Goal: Task Accomplishment & Management: Manage account settings

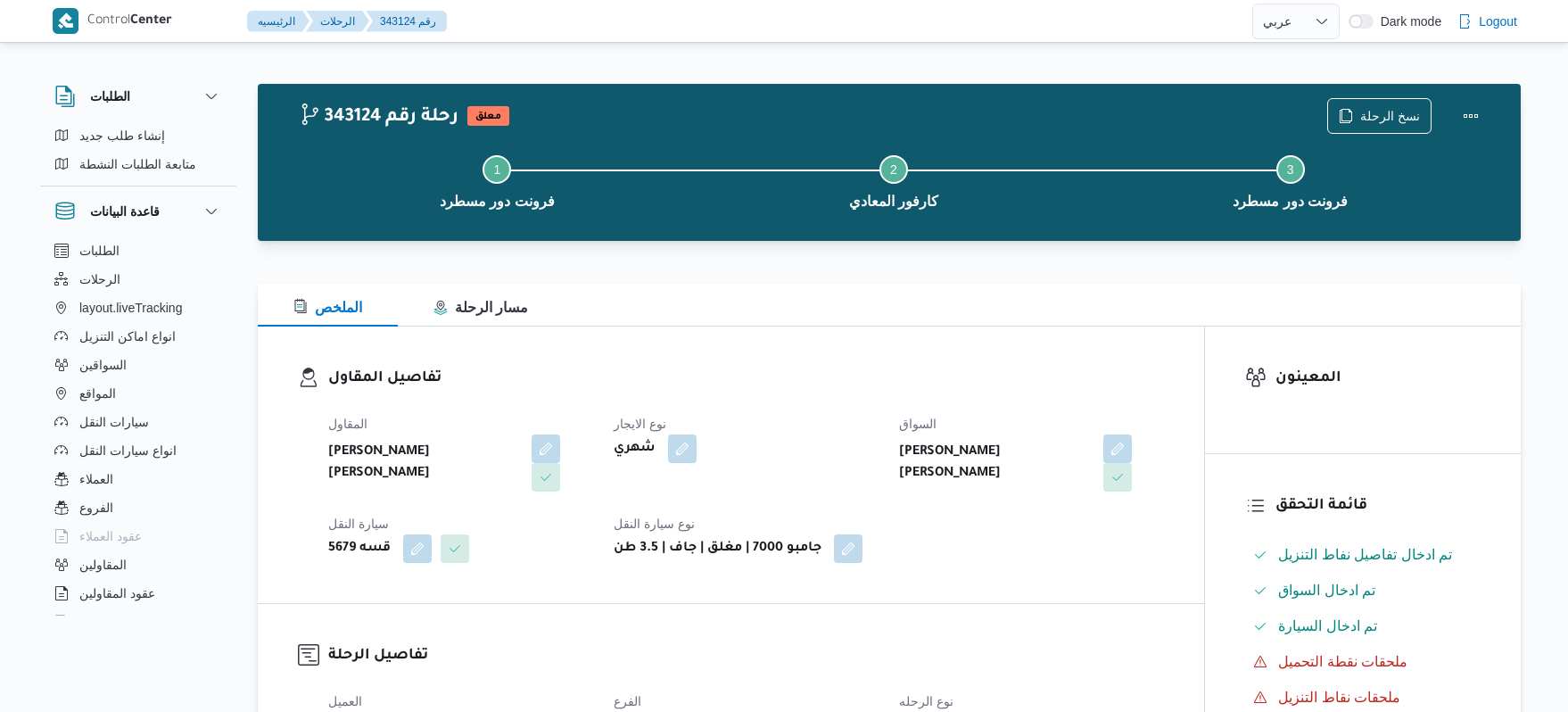
select select "ar"
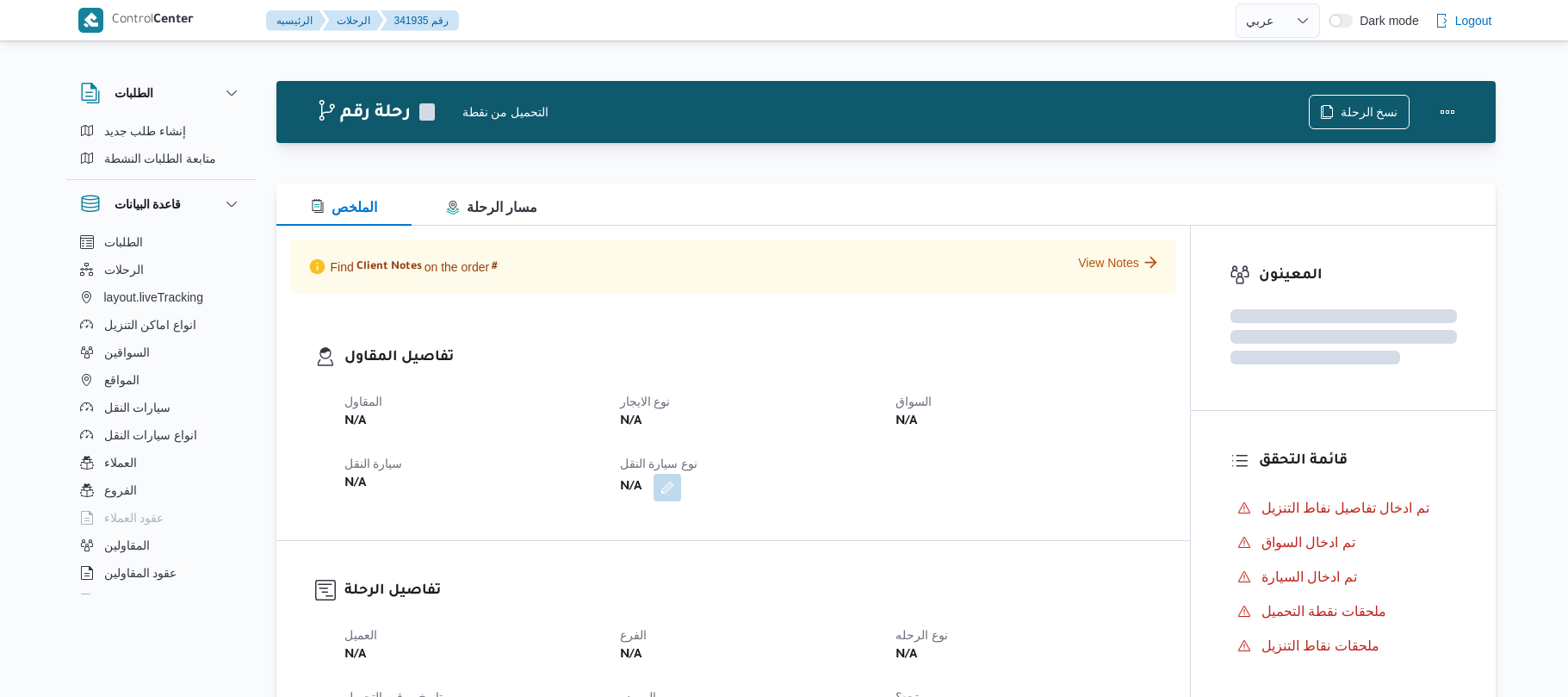
select select "ar"
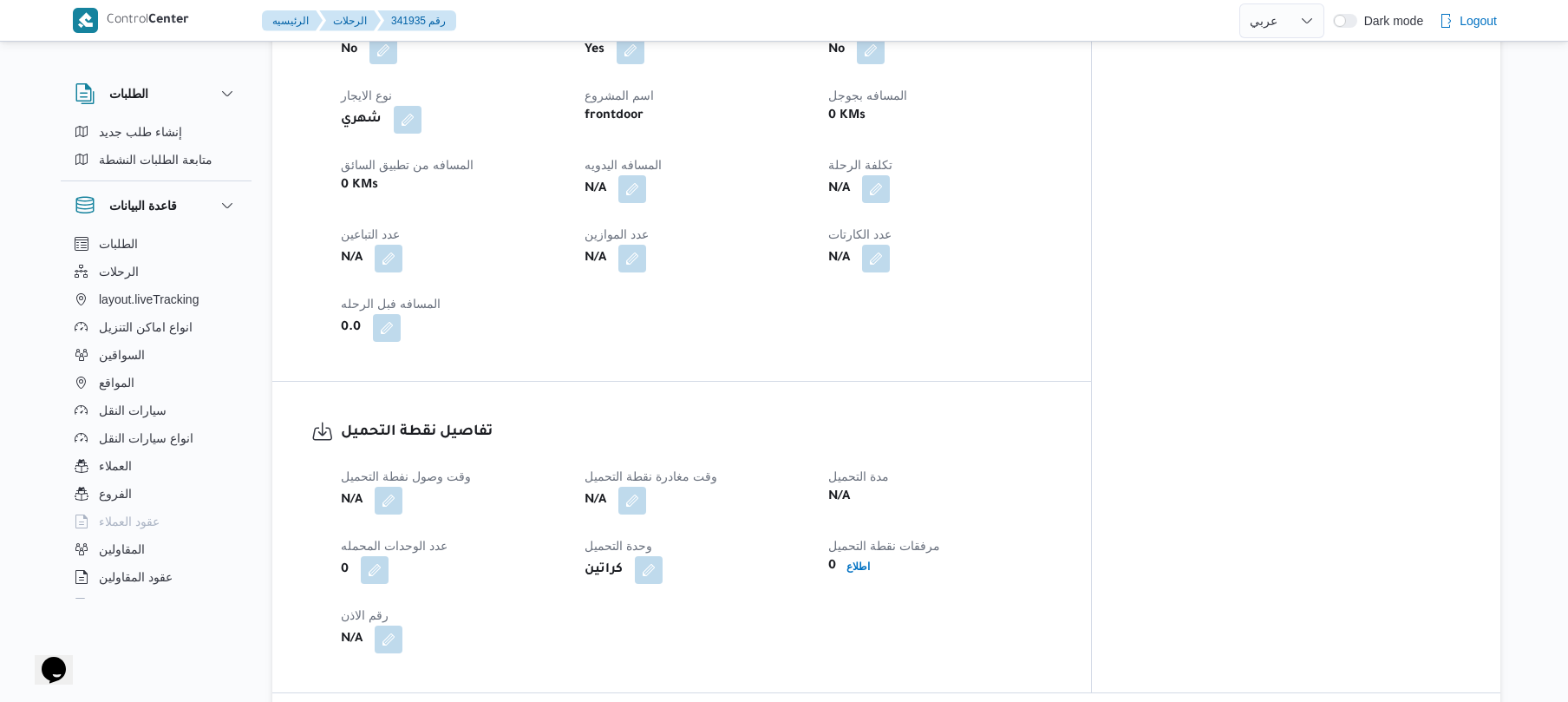
scroll to position [719, 0]
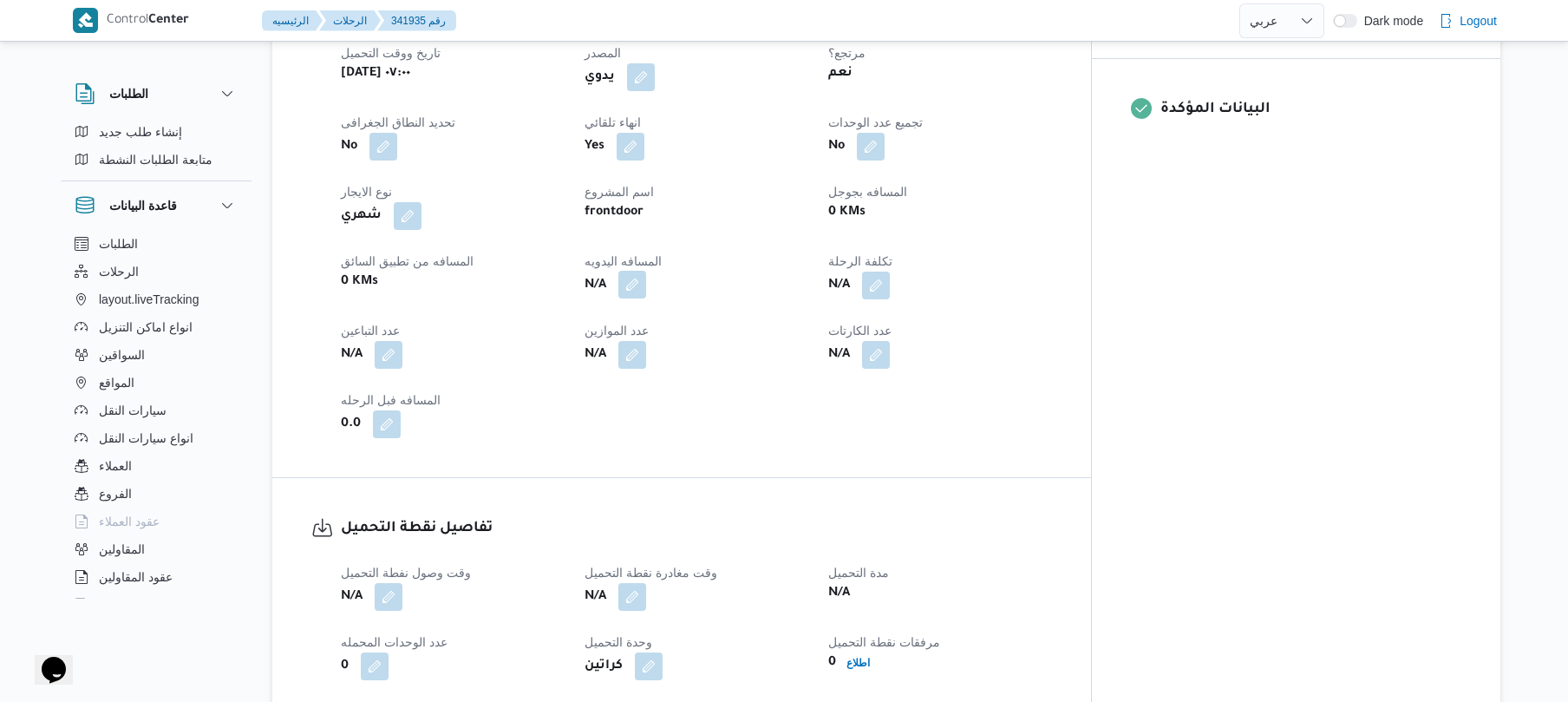
click at [646, 270] on button "button" at bounding box center [632, 284] width 28 height 28
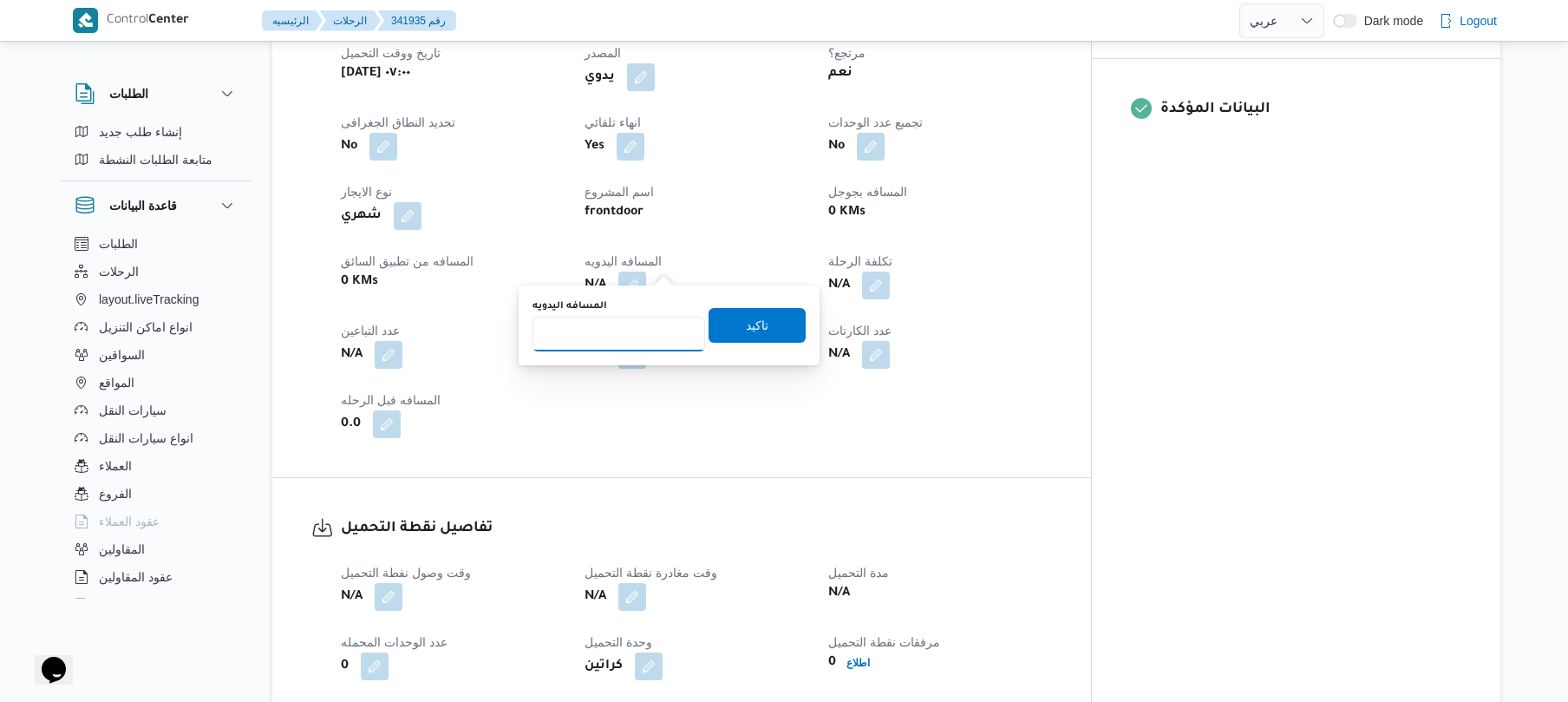
click at [643, 331] on input "المسافه اليدويه" at bounding box center [619, 334] width 173 height 35
type input "95"
click at [718, 313] on span "تاكيد" at bounding box center [757, 324] width 97 height 35
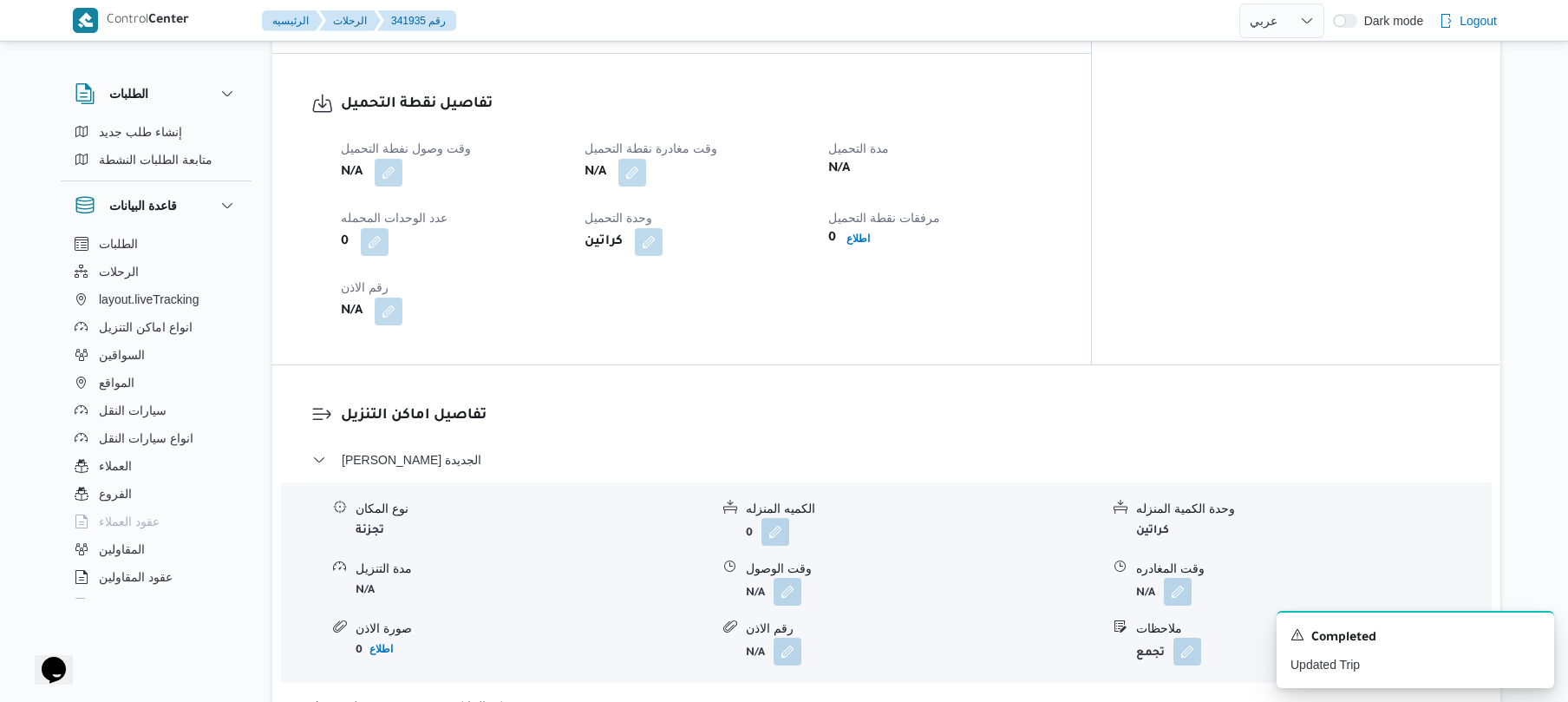
scroll to position [1135, 0]
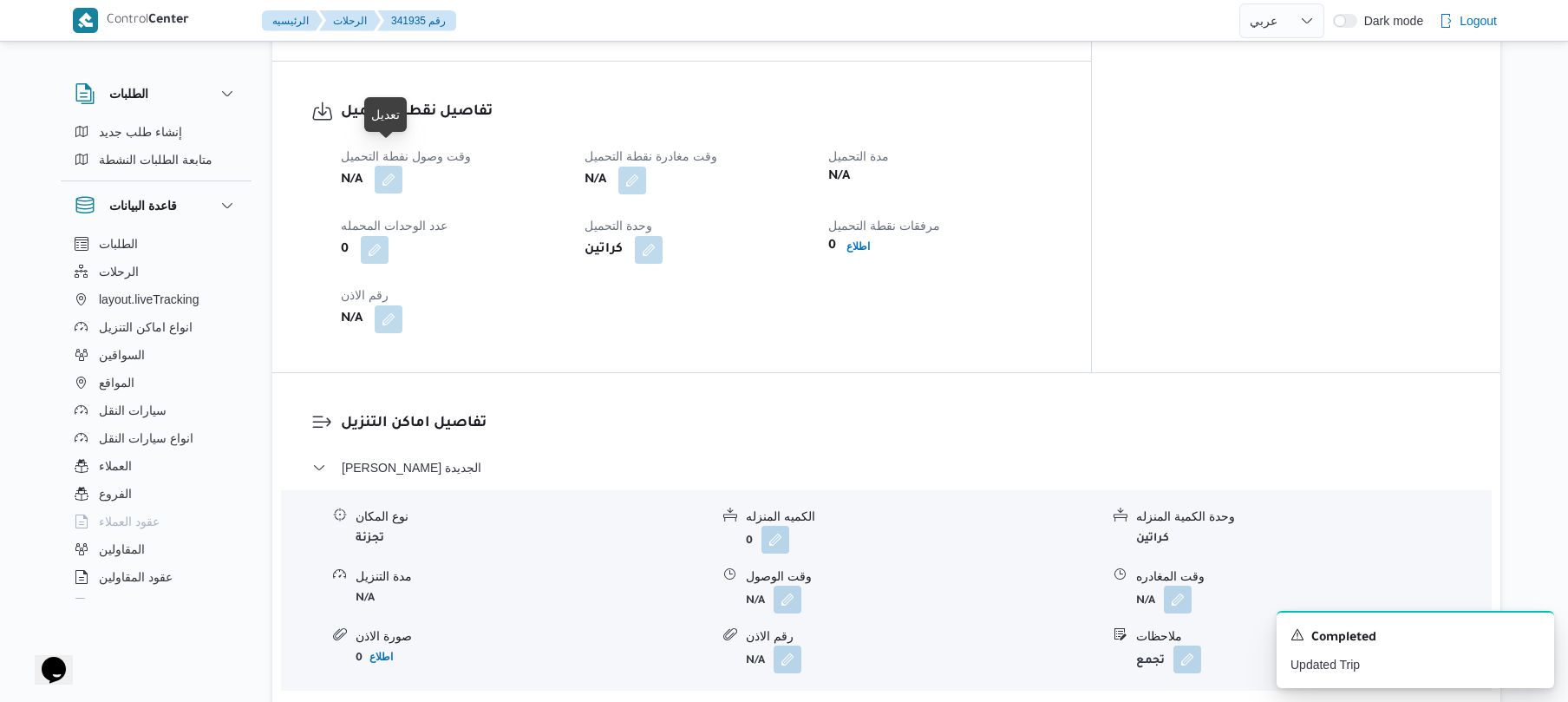
click at [383, 166] on button "button" at bounding box center [389, 180] width 28 height 28
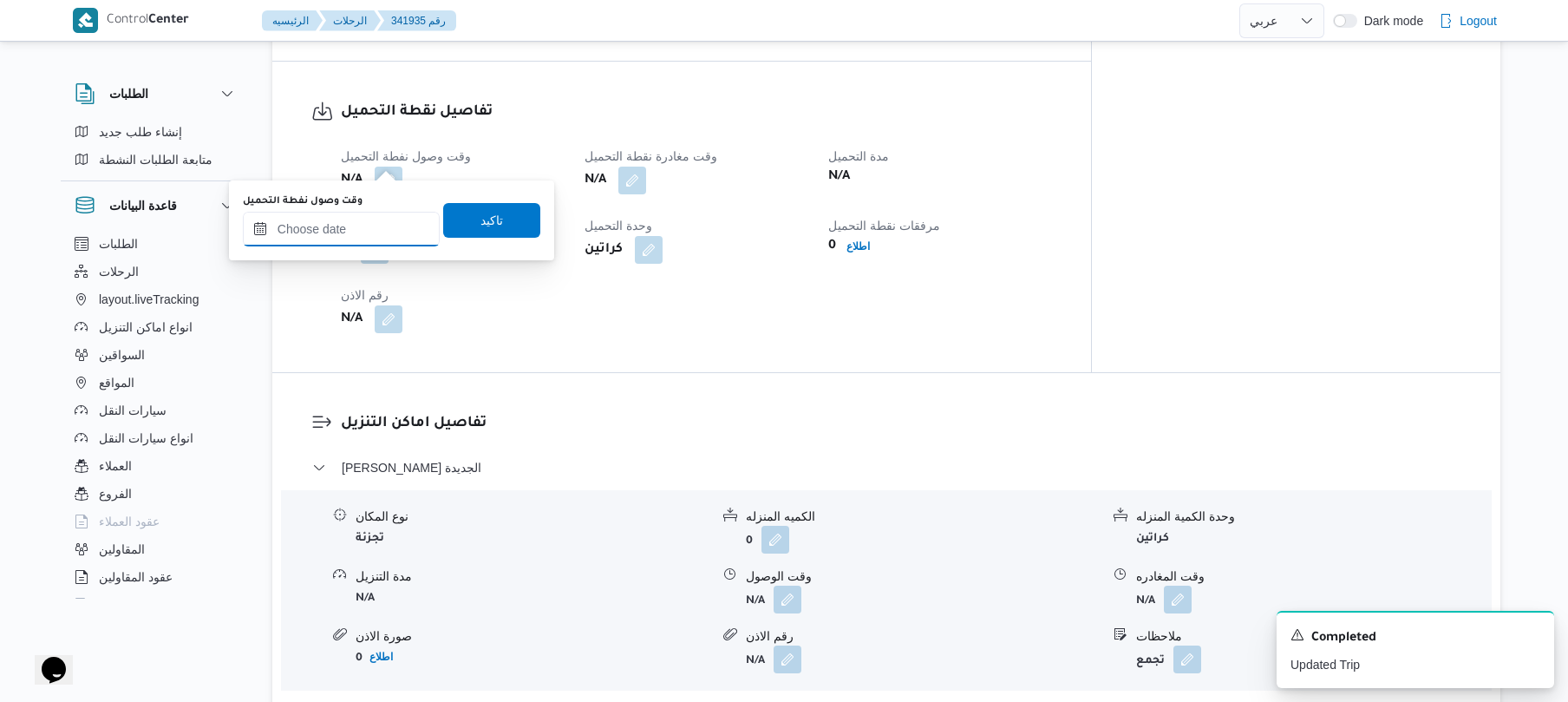
click at [349, 234] on input "وقت وصول نفطة التحميل" at bounding box center [342, 229] width 197 height 35
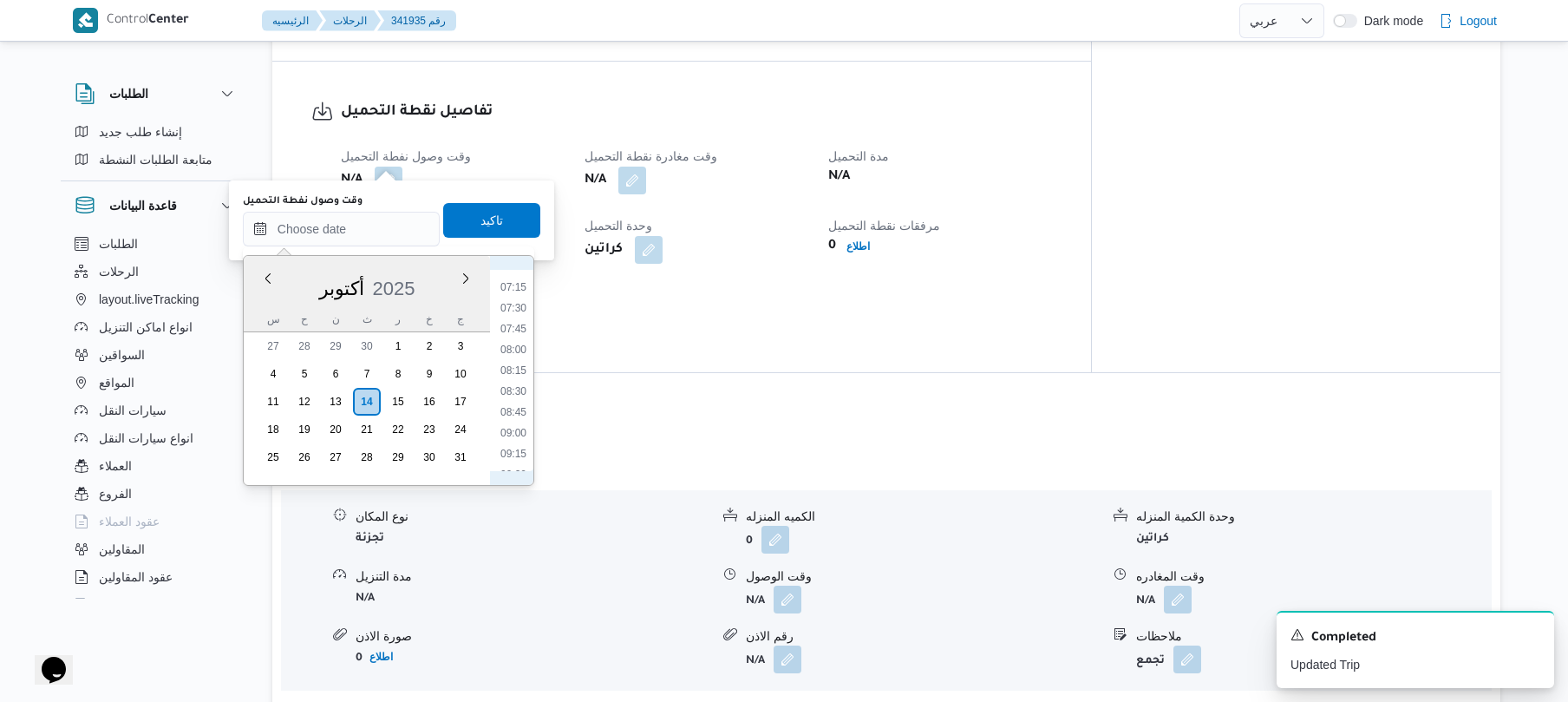
scroll to position [426, 0]
click at [508, 440] on li "07:00" at bounding box center [513, 437] width 40 height 17
type input "١٤/١٠/٢٠٢٥ ٠٧:٠٠"
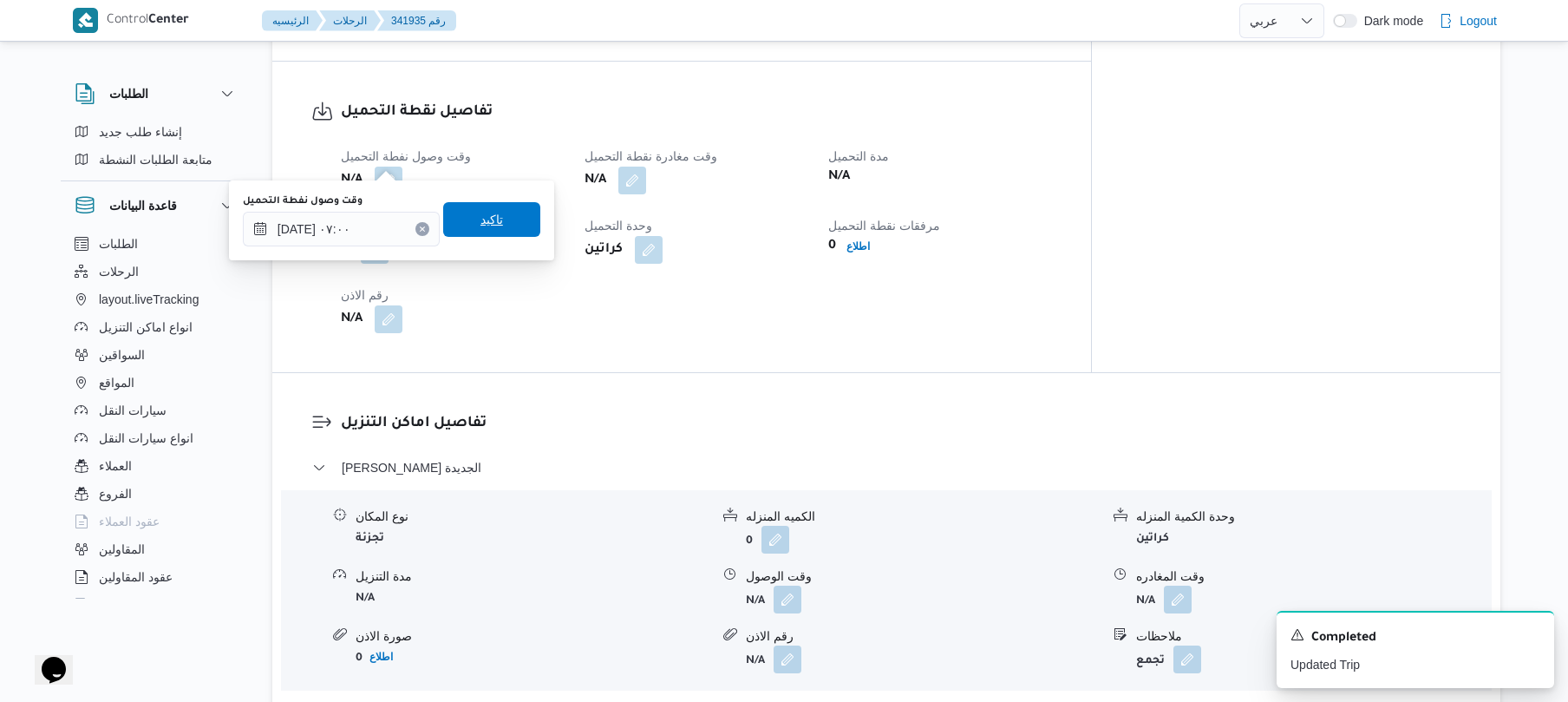
click at [517, 223] on span "تاكيد" at bounding box center [491, 220] width 97 height 35
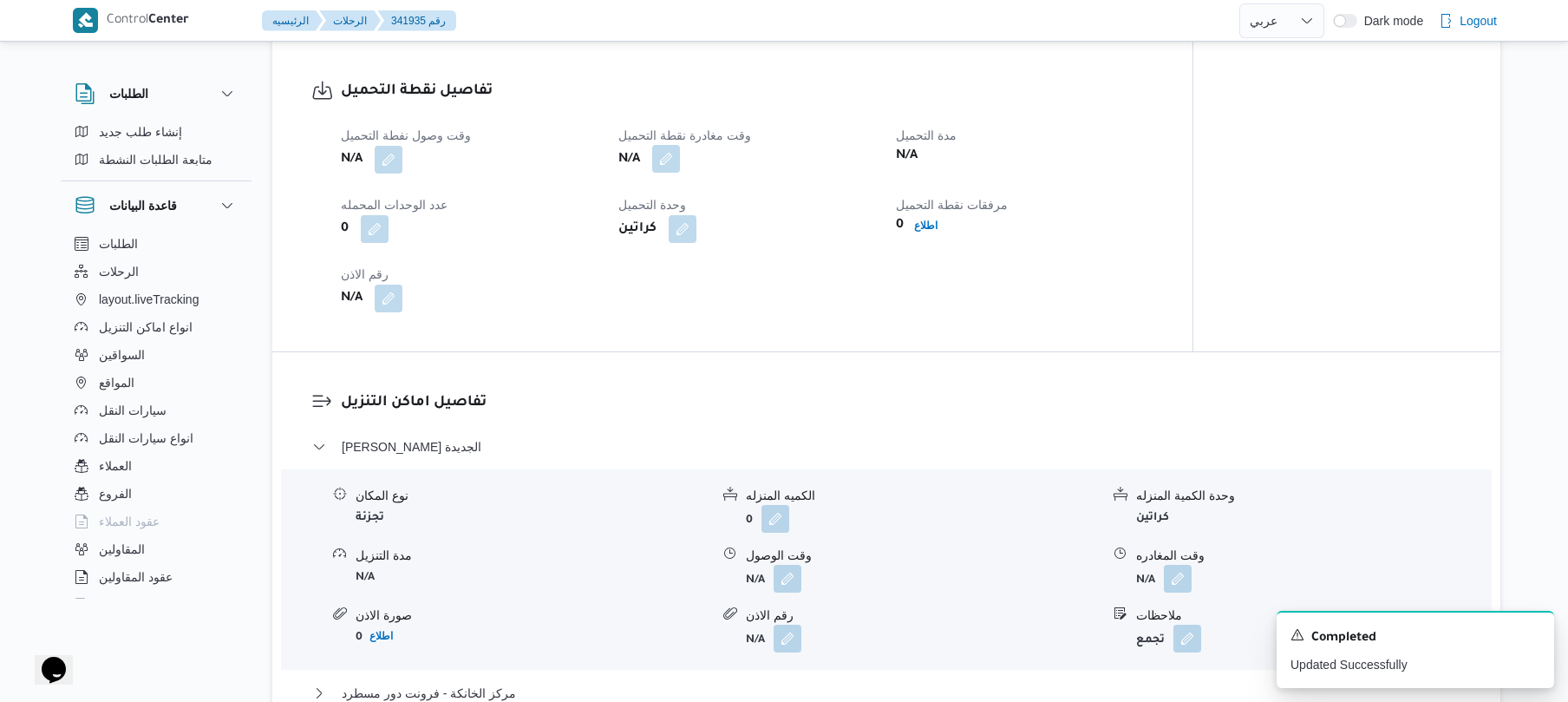
click at [668, 160] on button "button" at bounding box center [666, 159] width 28 height 28
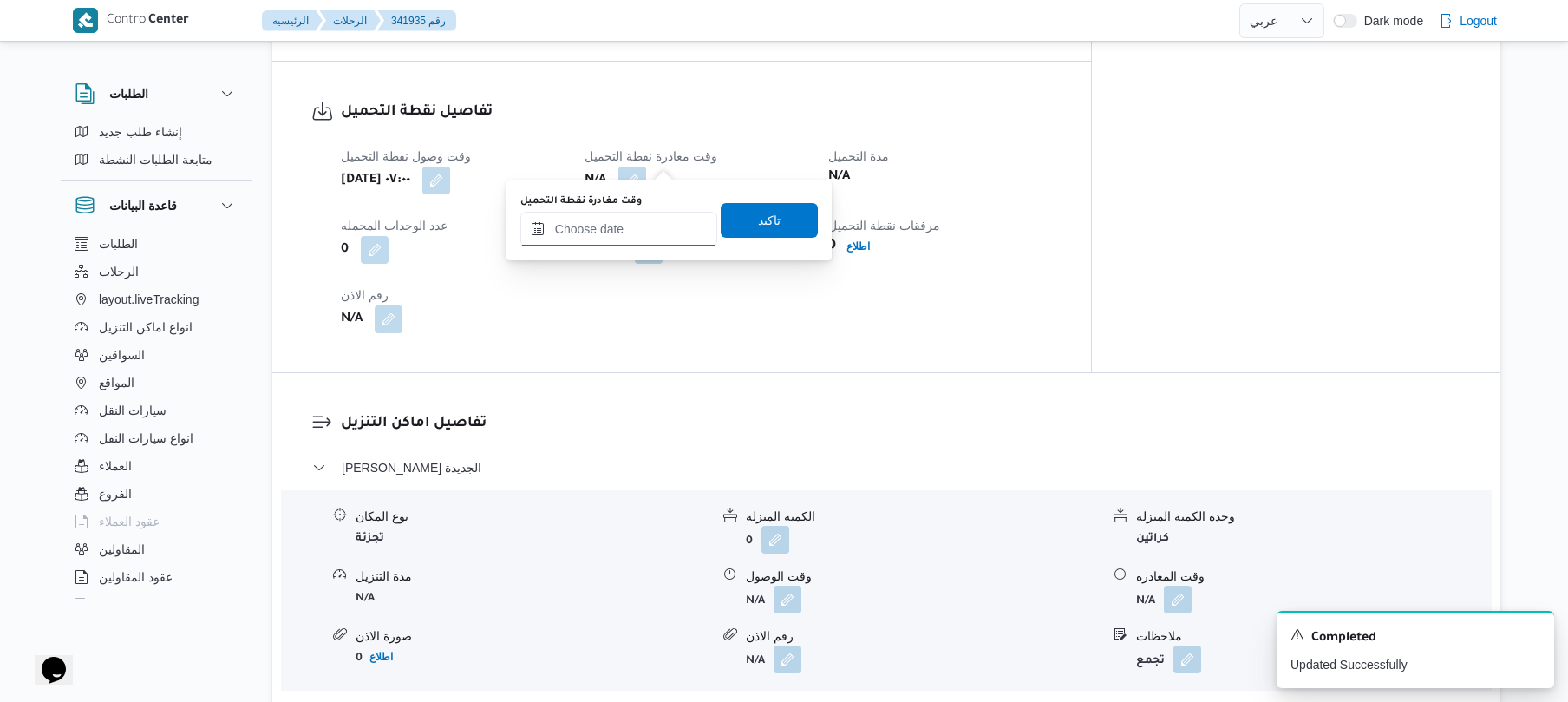
click at [598, 226] on input "وقت مغادرة نقطة التحميل" at bounding box center [619, 229] width 197 height 35
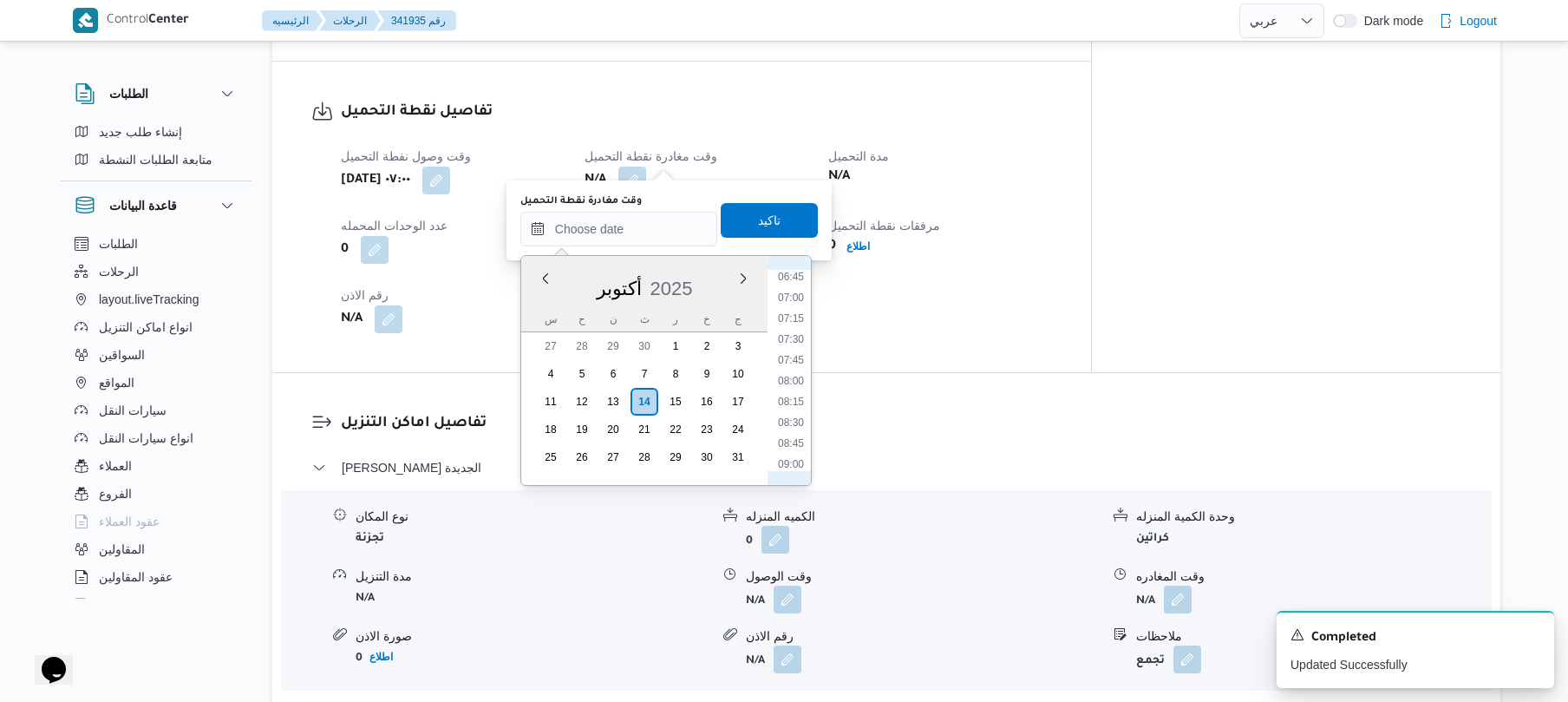
scroll to position [539, 0]
click at [788, 365] on li "07:30" at bounding box center [791, 365] width 40 height 17
type input "١٤/١٠/٢٠٢٥ ٠٧:٣٠"
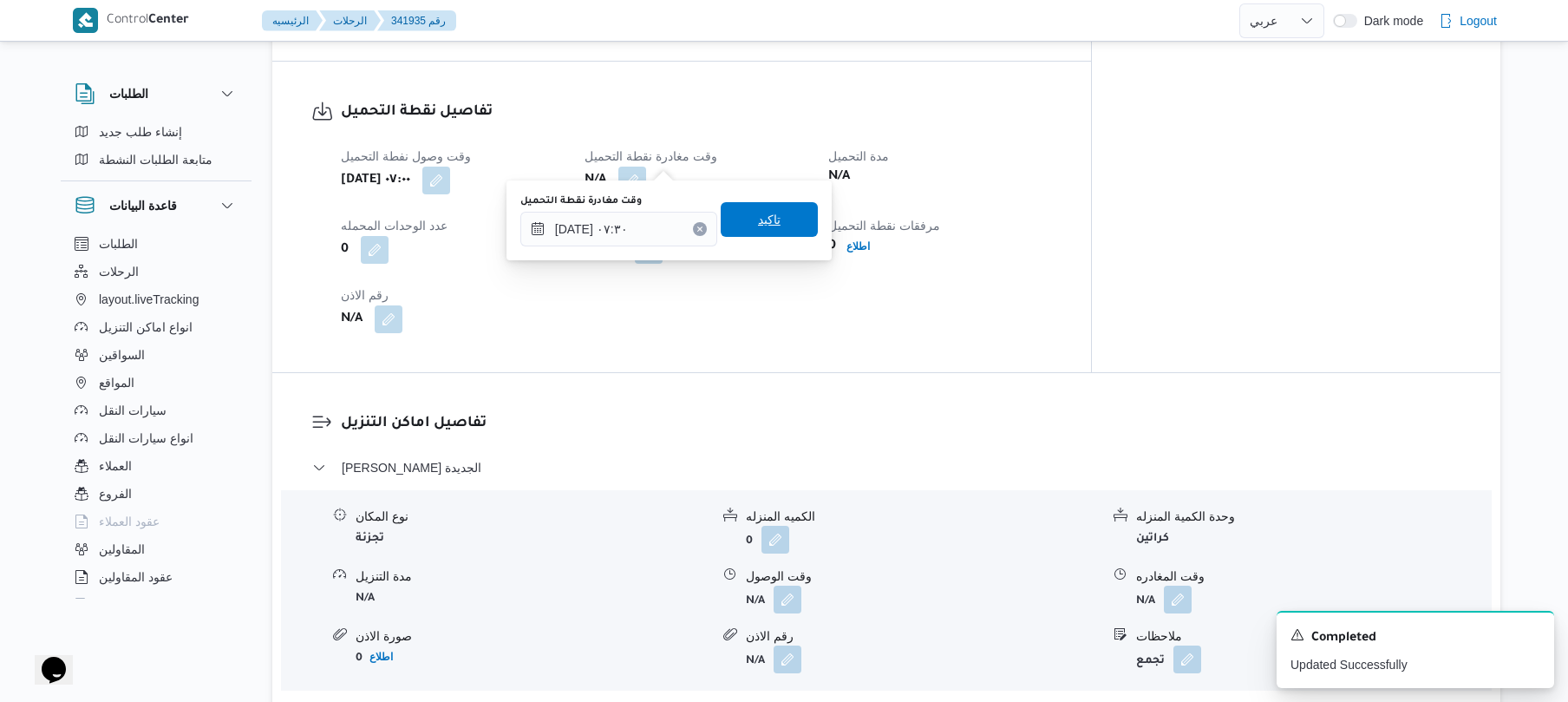
click at [765, 220] on span "تاكيد" at bounding box center [770, 220] width 23 height 21
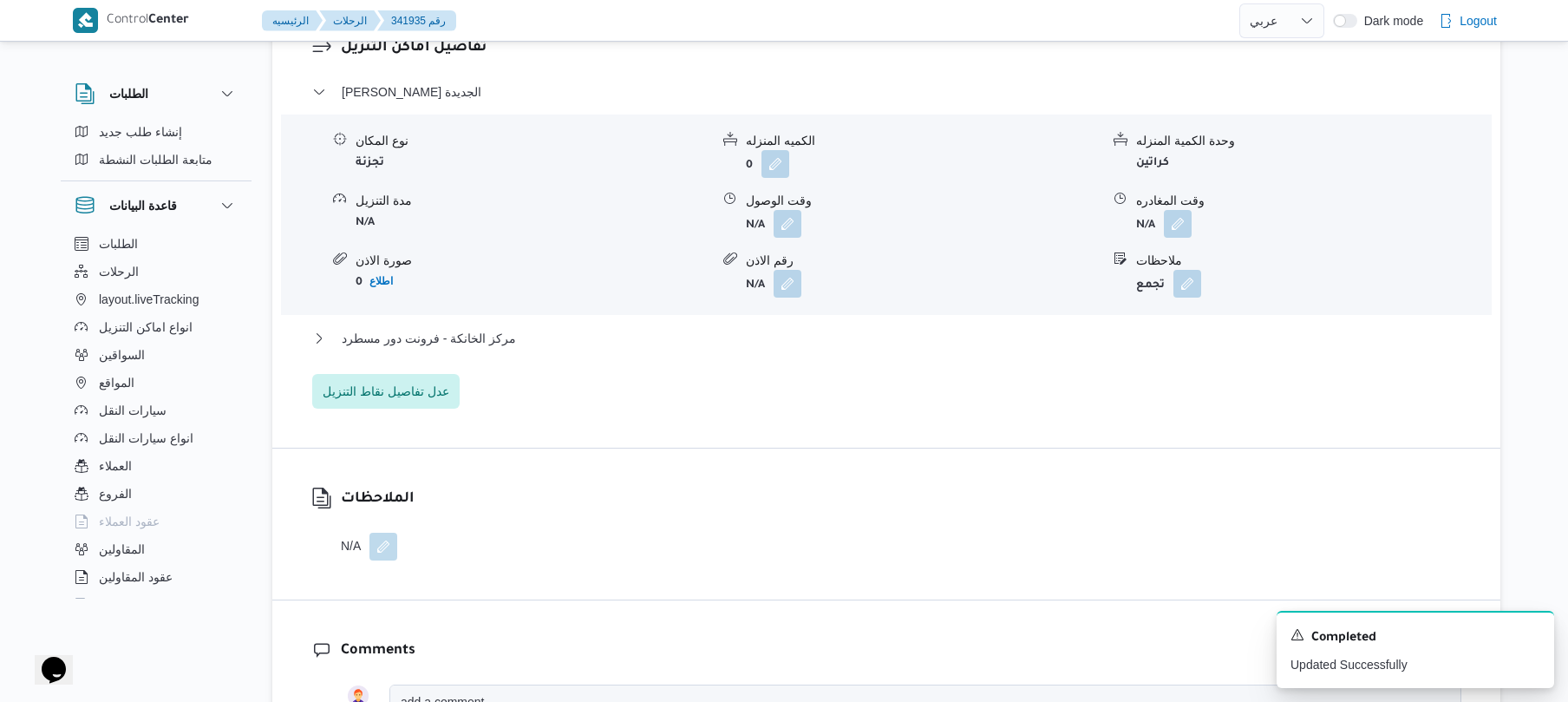
scroll to position [1645, 0]
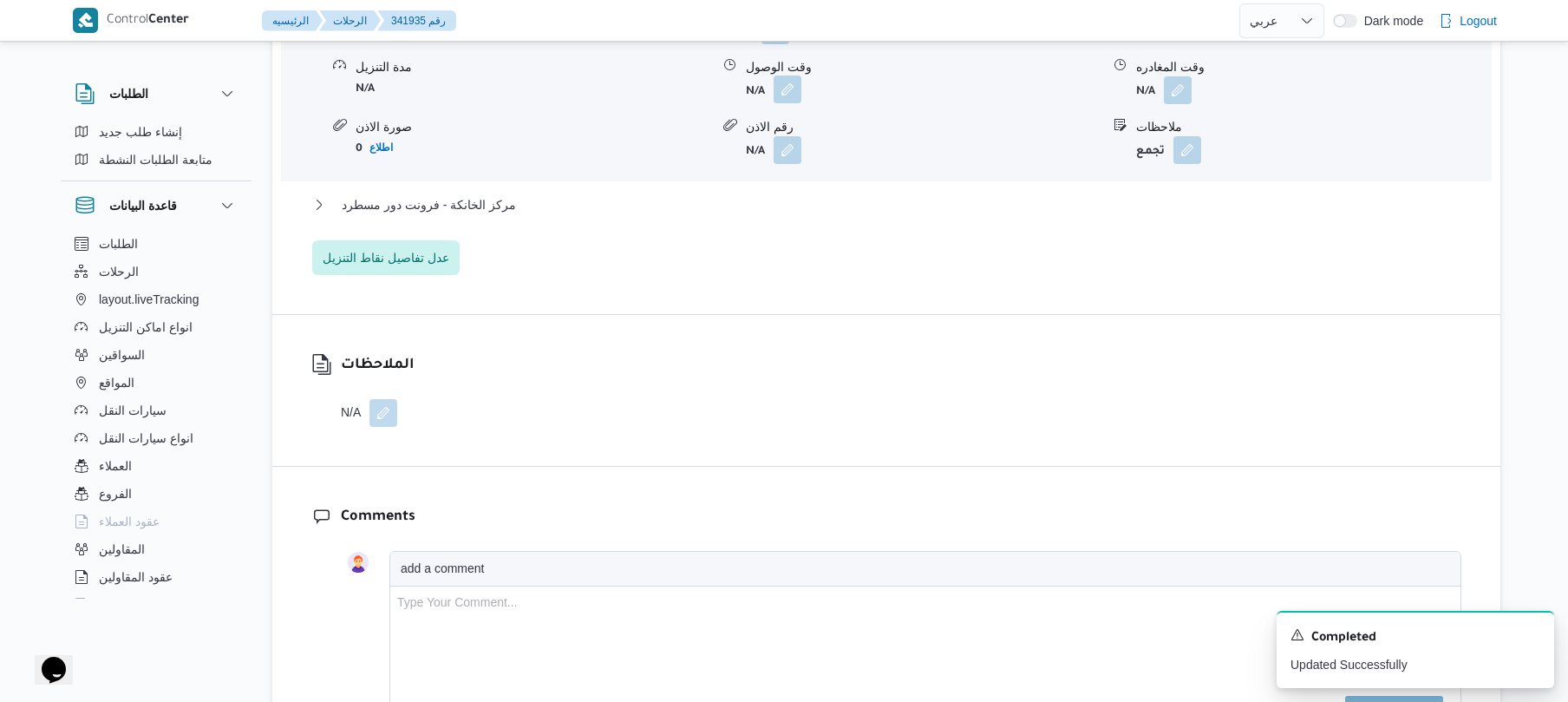
click at [782, 76] on button "button" at bounding box center [788, 90] width 28 height 28
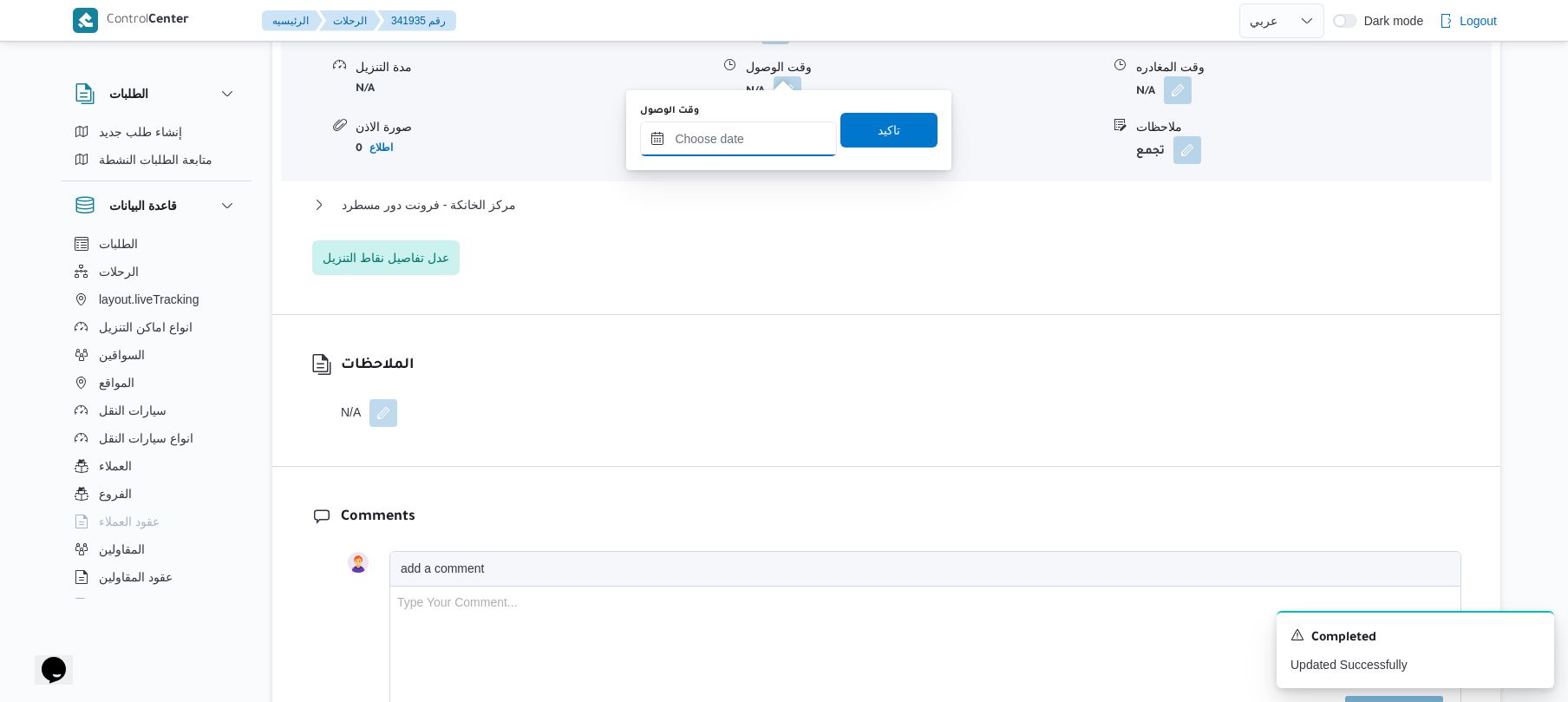
click at [718, 126] on input "وقت الوصول" at bounding box center [738, 139] width 197 height 35
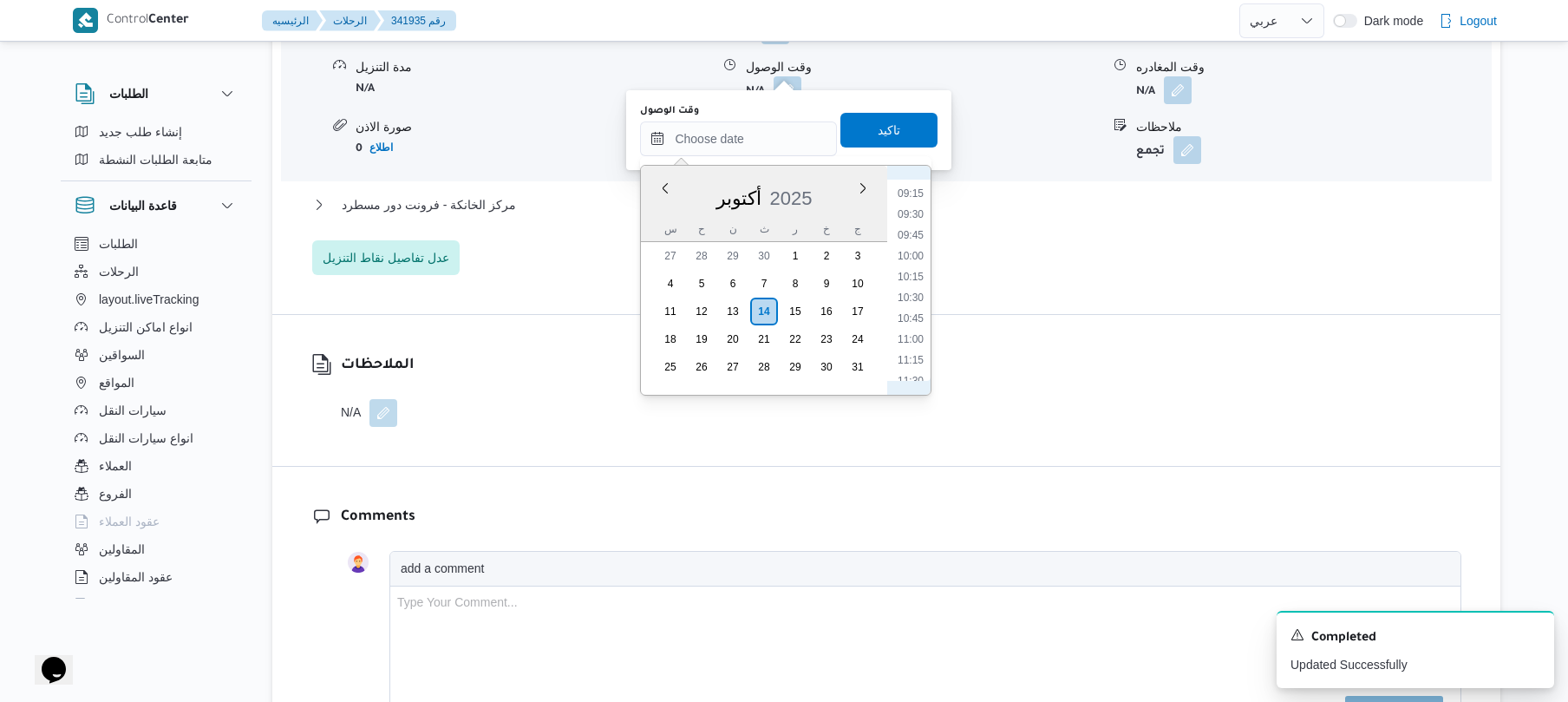
scroll to position [596, 0]
click at [914, 282] on li "08:15" at bounding box center [911, 280] width 40 height 17
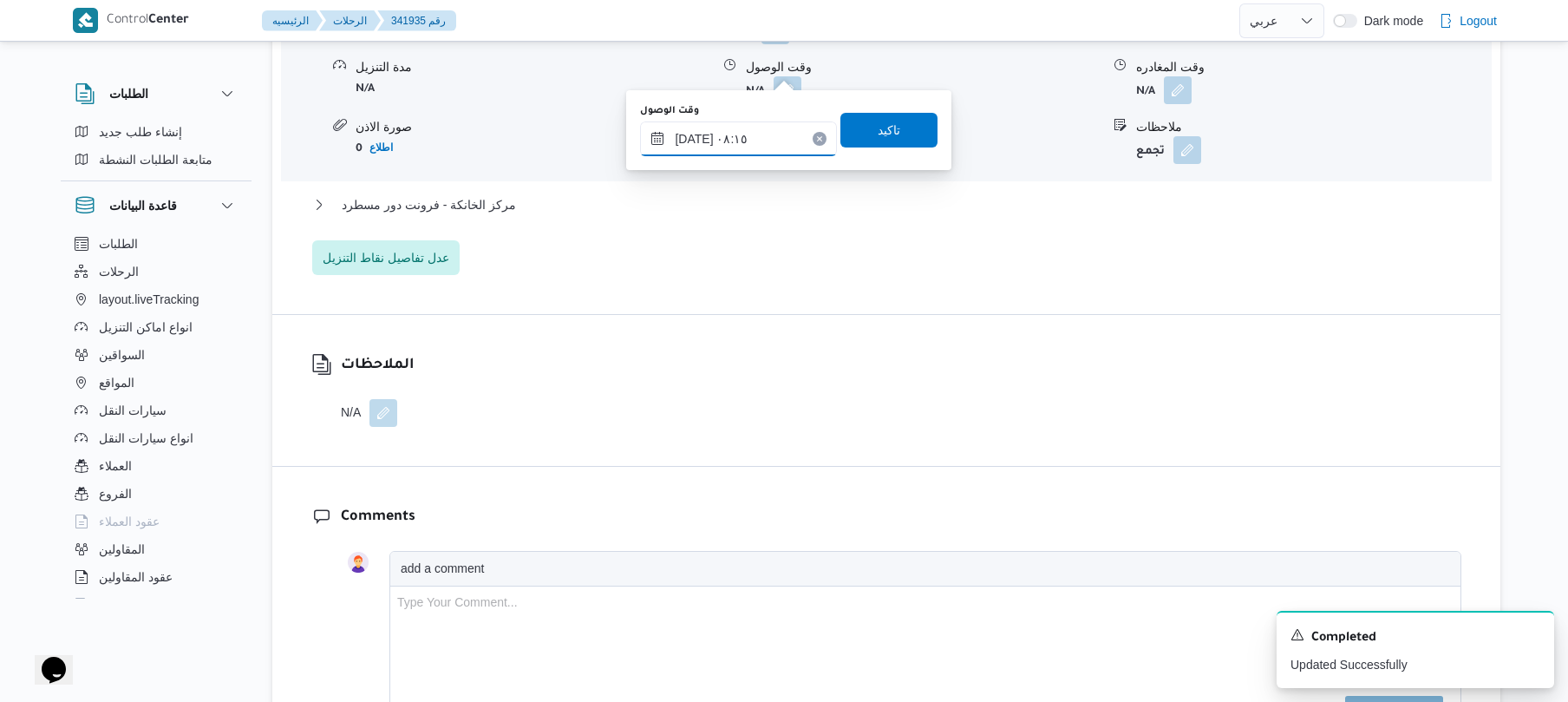
type input "١٤/١٠/٢٠٢٥ ٠٨:١٥"
click at [886, 136] on span "تاكيد" at bounding box center [889, 129] width 23 height 21
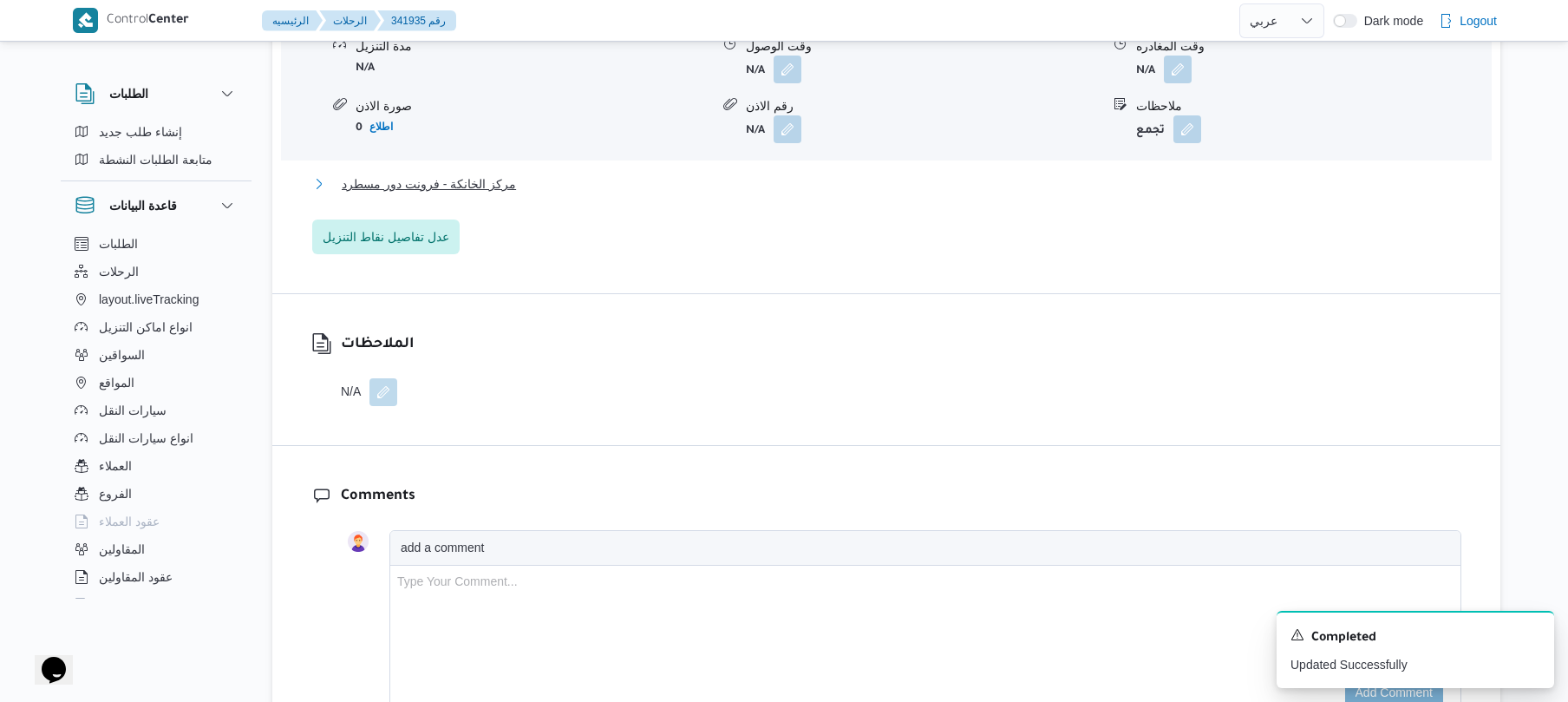
click at [764, 185] on button "مركز الخانكة - فرونت دور مسطرد" at bounding box center [886, 184] width 1149 height 21
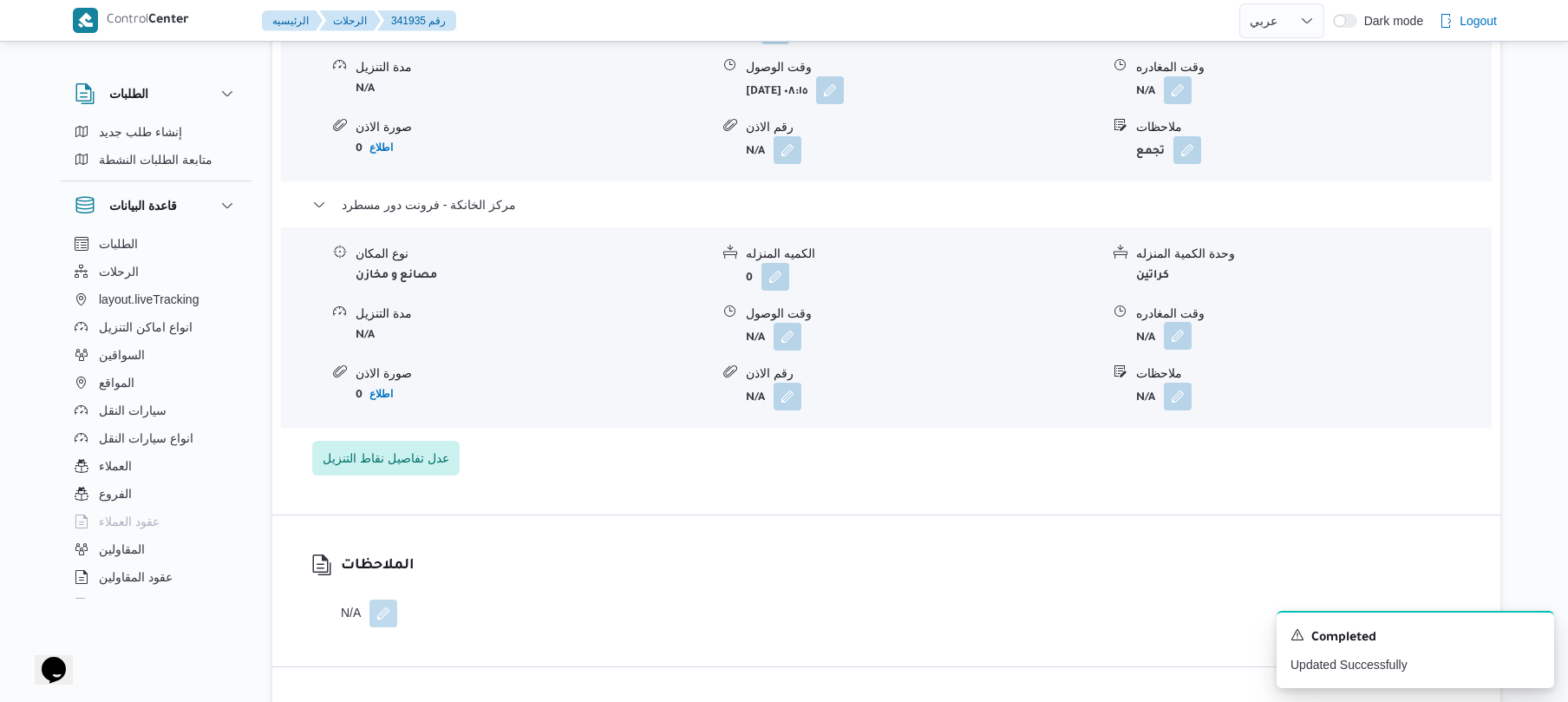
click at [1171, 322] on button "button" at bounding box center [1178, 336] width 28 height 28
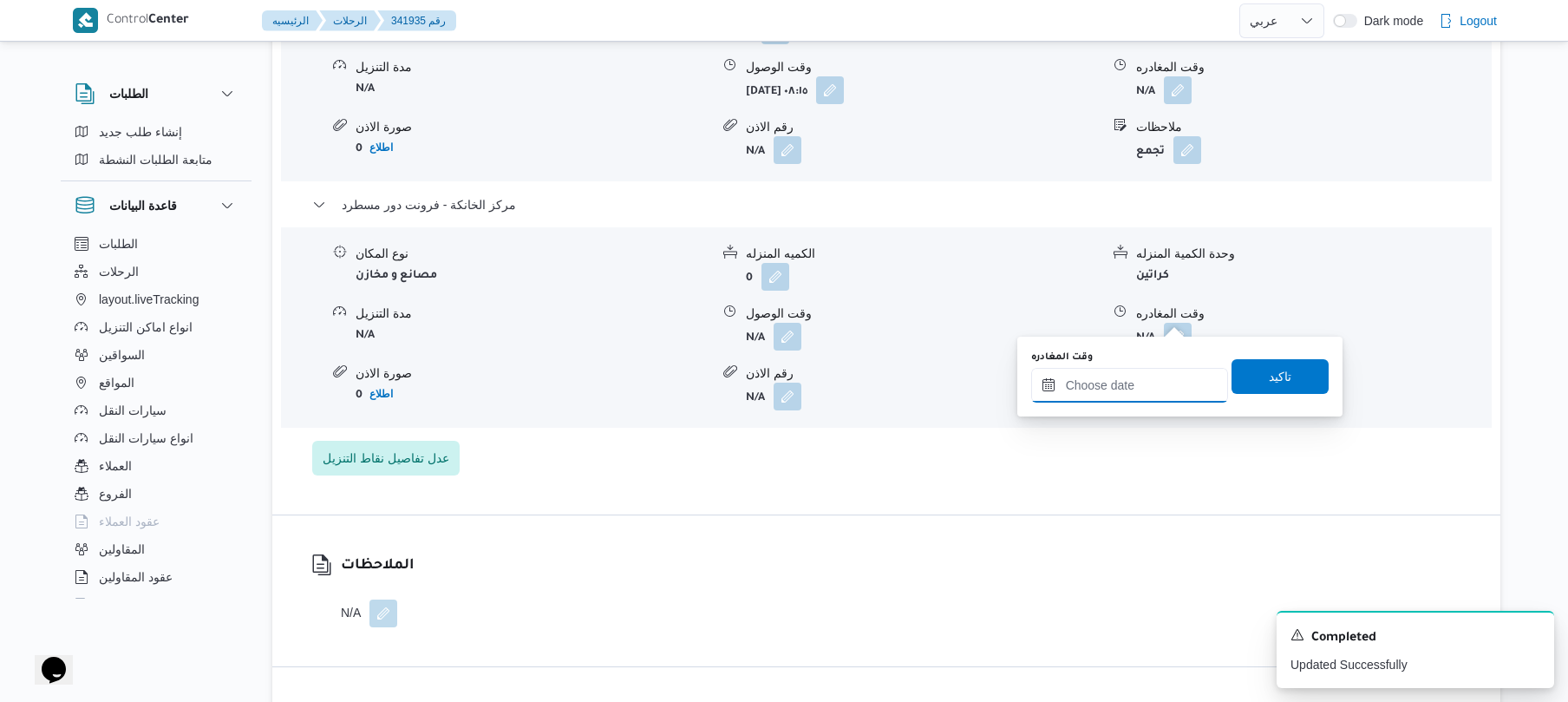
click at [1104, 386] on input "وقت المغادره" at bounding box center [1130, 385] width 197 height 35
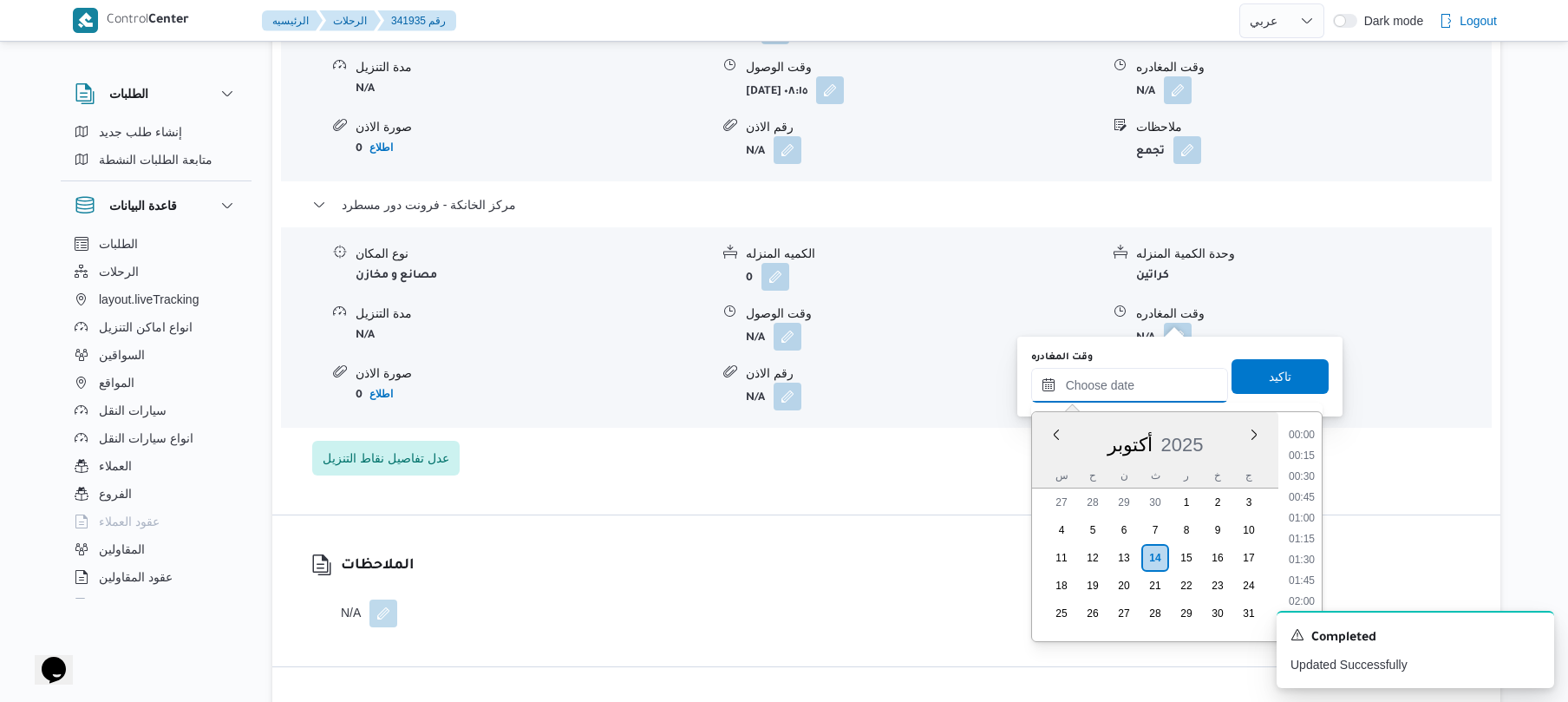
scroll to position [1729, 0]
click at [1308, 540] on li "22:00" at bounding box center [1302, 538] width 40 height 17
type input "١٤/١٠/٢٠٢٥ ٢٢:٠٠"
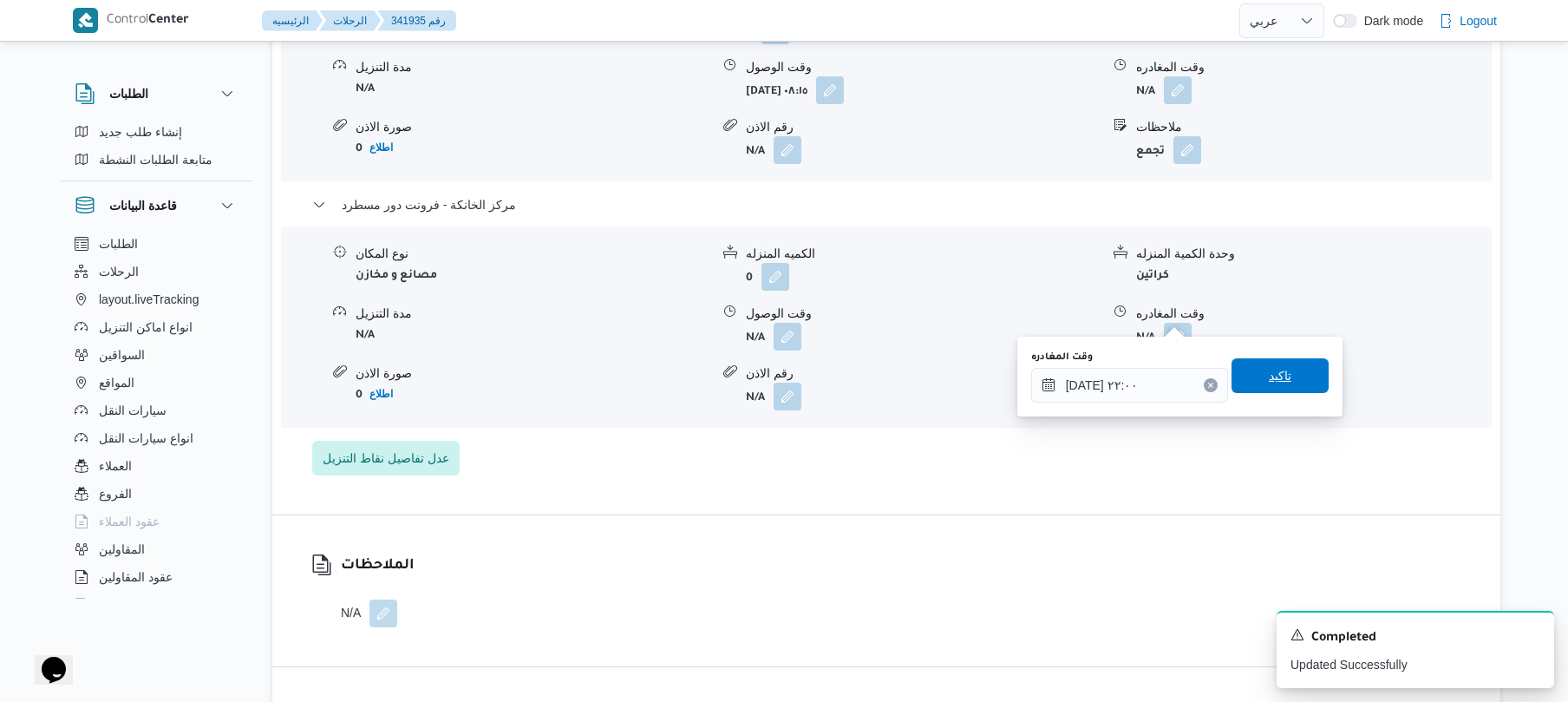
click at [1287, 373] on span "تاكيد" at bounding box center [1280, 376] width 97 height 35
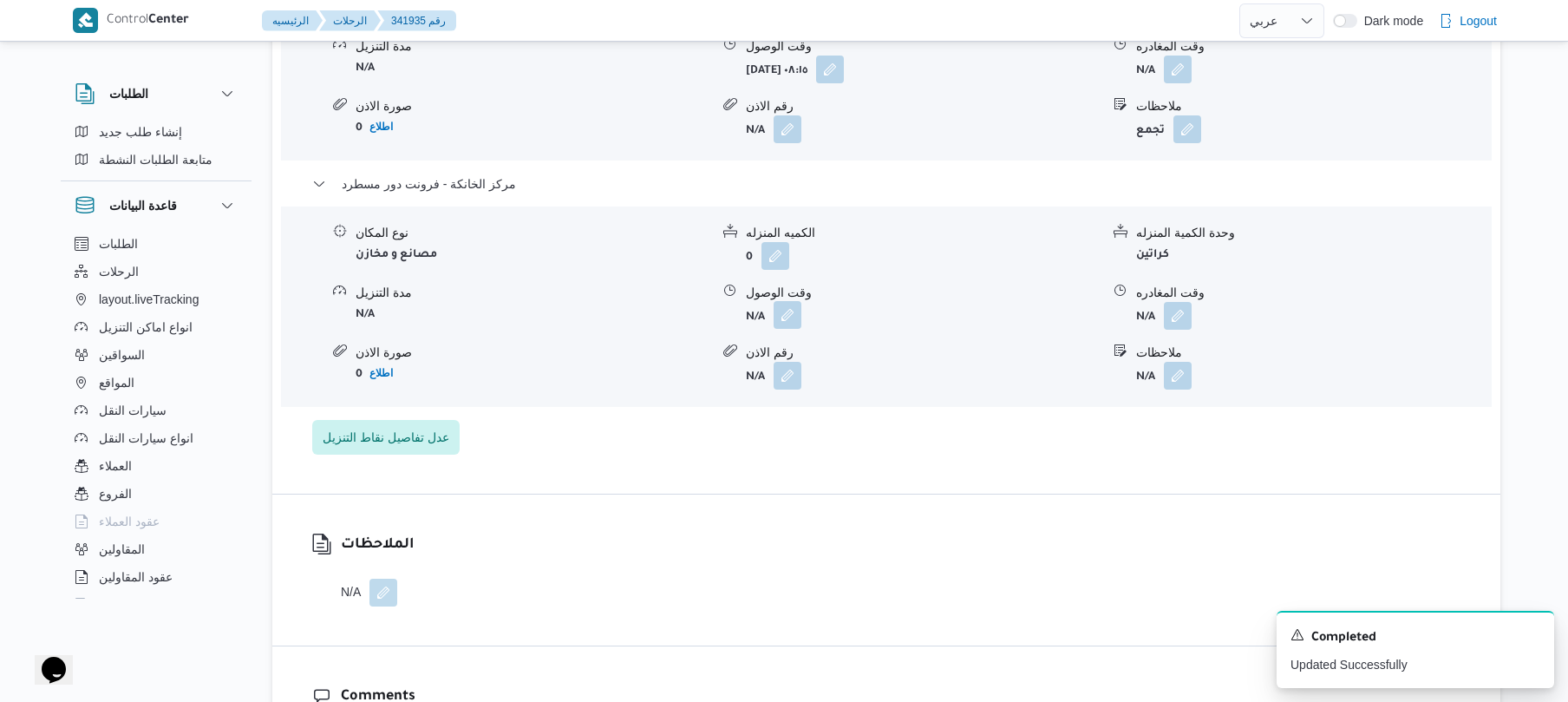
click at [782, 313] on button "button" at bounding box center [788, 315] width 28 height 28
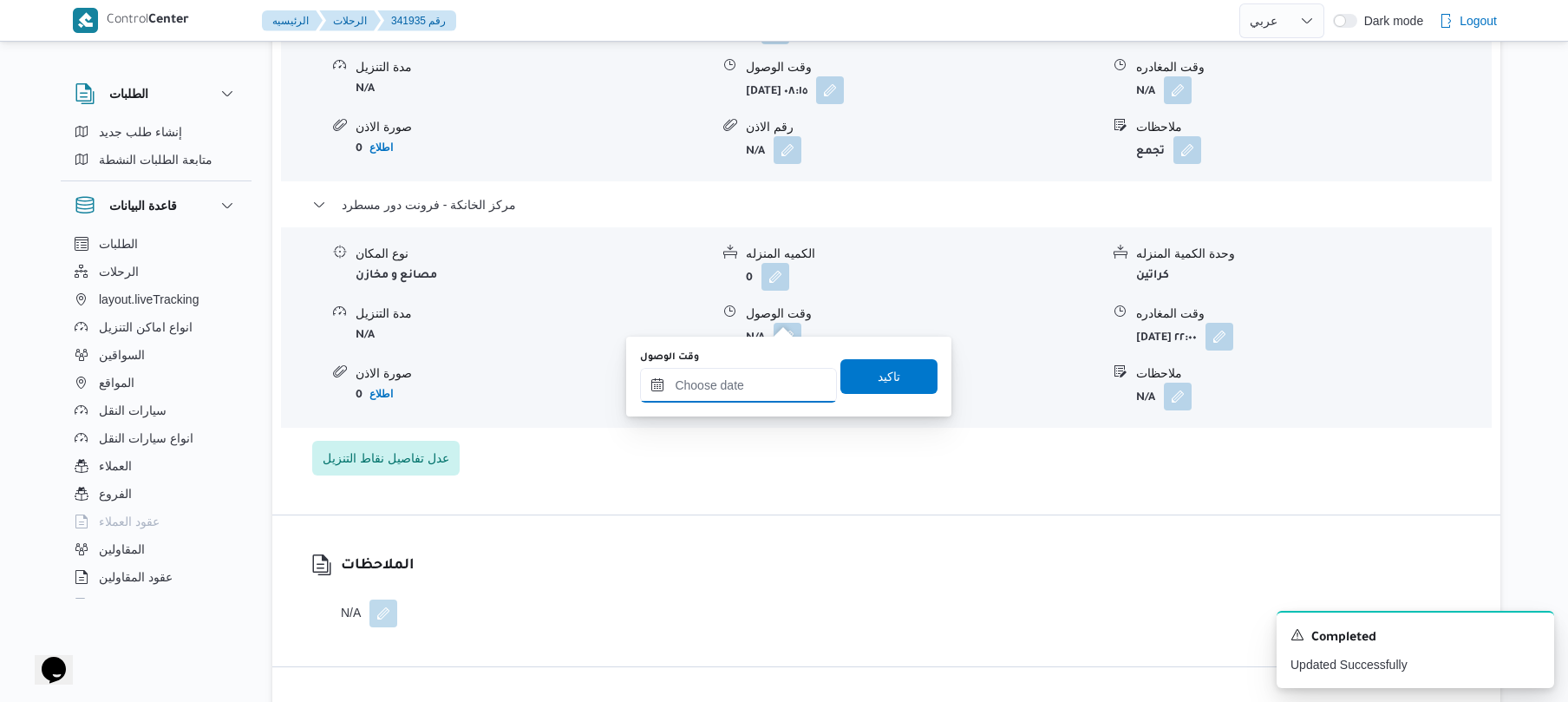
click at [730, 382] on input "وقت الوصول" at bounding box center [738, 385] width 197 height 35
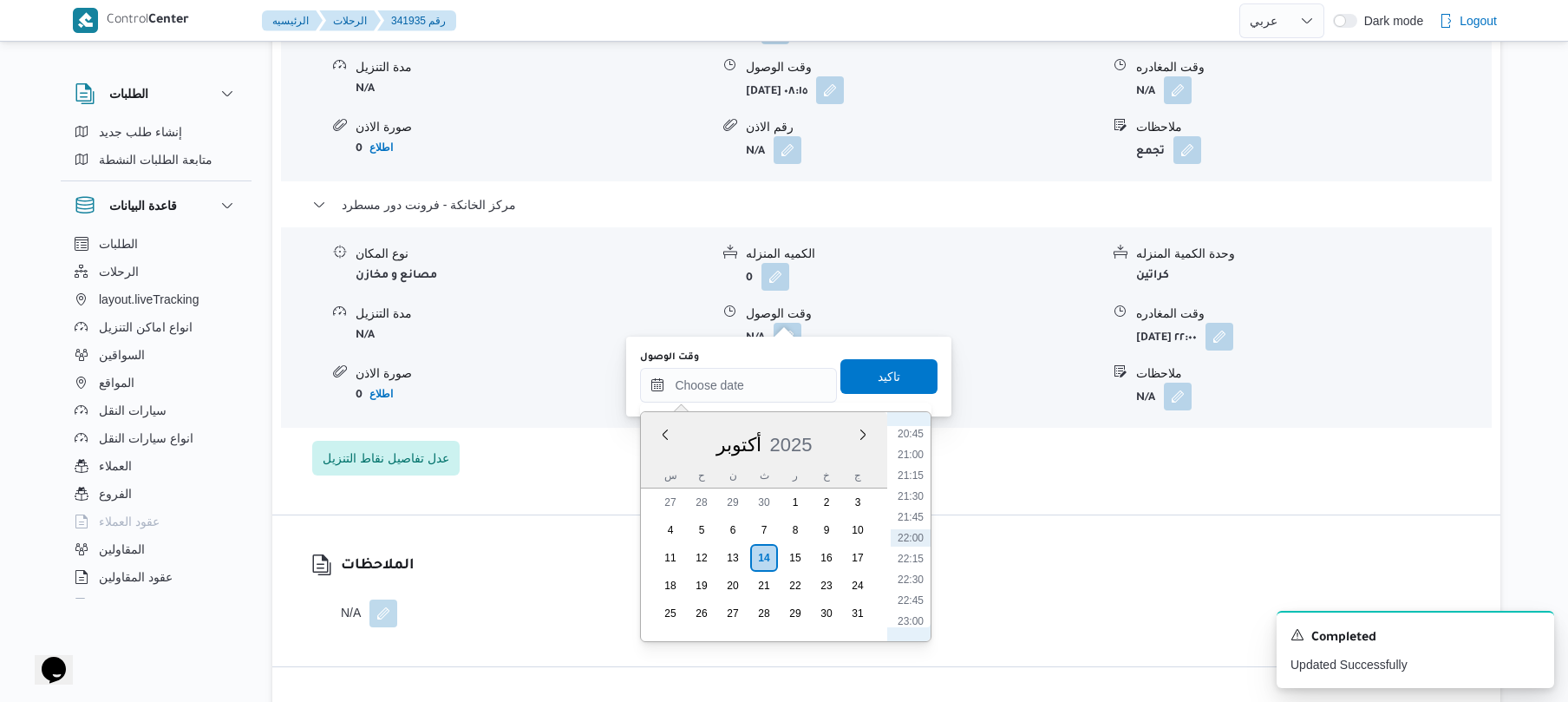
click at [913, 484] on ul "00:00 00:15 00:30 00:45 01:00 01:15 01:30 01:45 02:00 02:15 02:30 02:45 03:00 0…" at bounding box center [911, 527] width 40 height 201
click at [907, 515] on li "21:45" at bounding box center [911, 517] width 40 height 17
type input "١٤/١٠/٢٠٢٥ ٢١:٤٥"
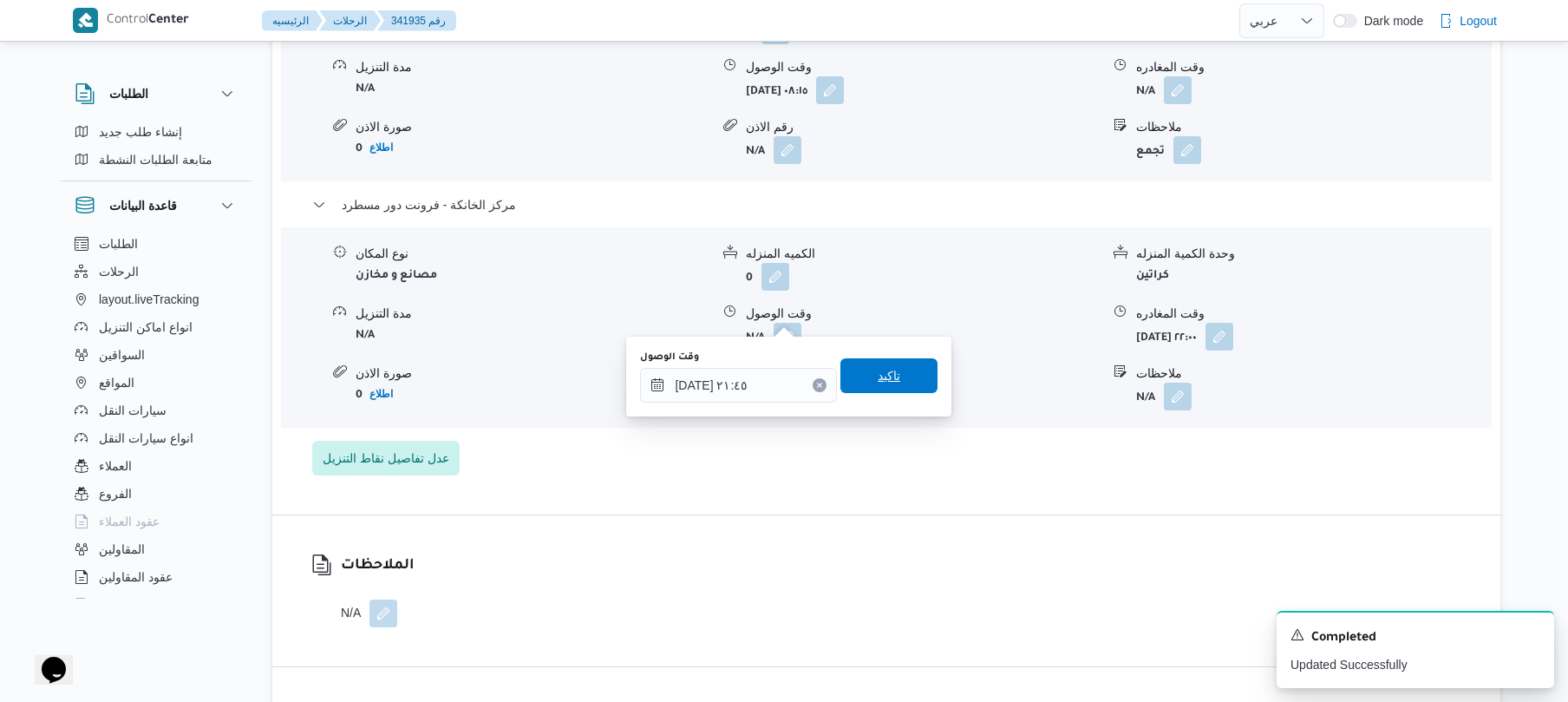
click at [904, 391] on span "تاكيد" at bounding box center [888, 376] width 97 height 35
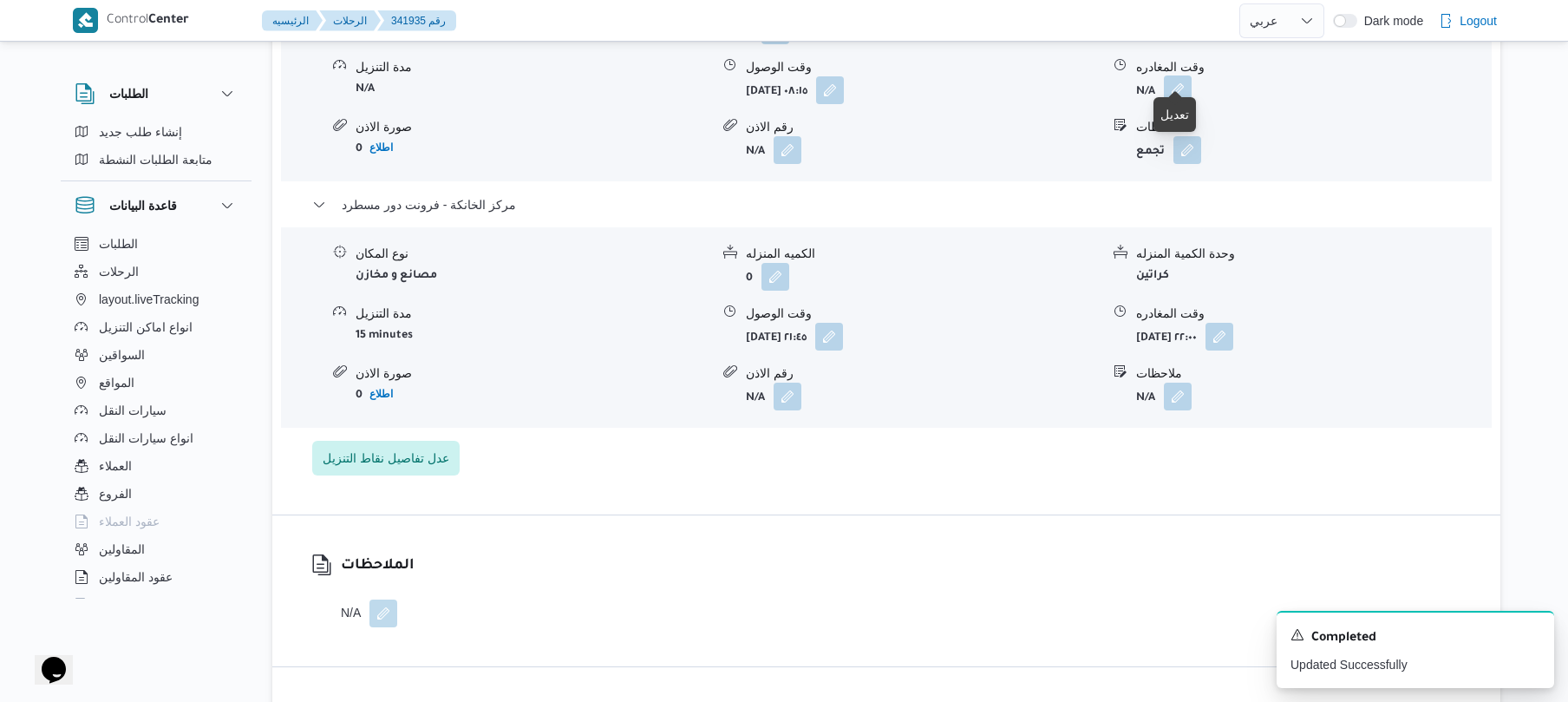
click at [1188, 76] on button "button" at bounding box center [1178, 90] width 28 height 28
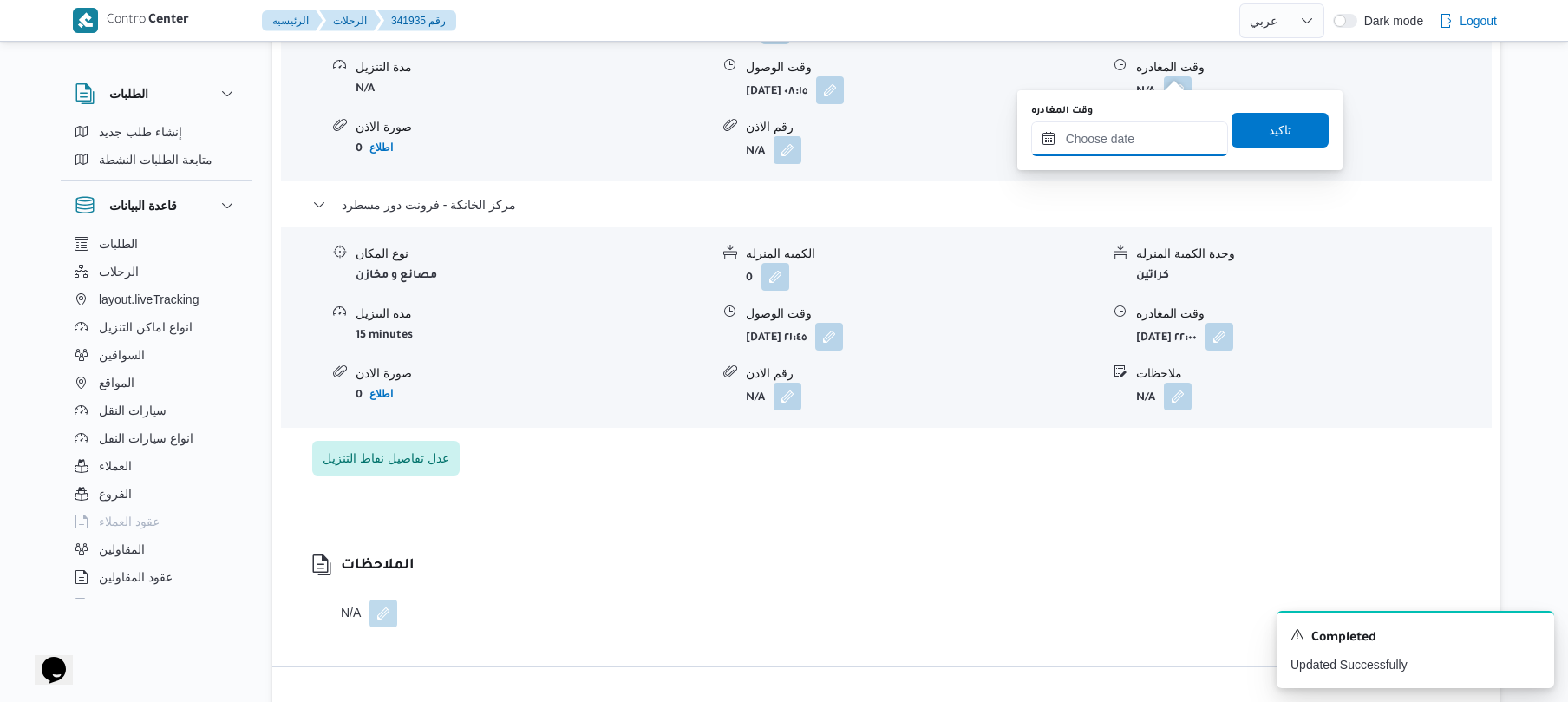
click at [1098, 140] on input "وقت المغادره" at bounding box center [1130, 139] width 197 height 35
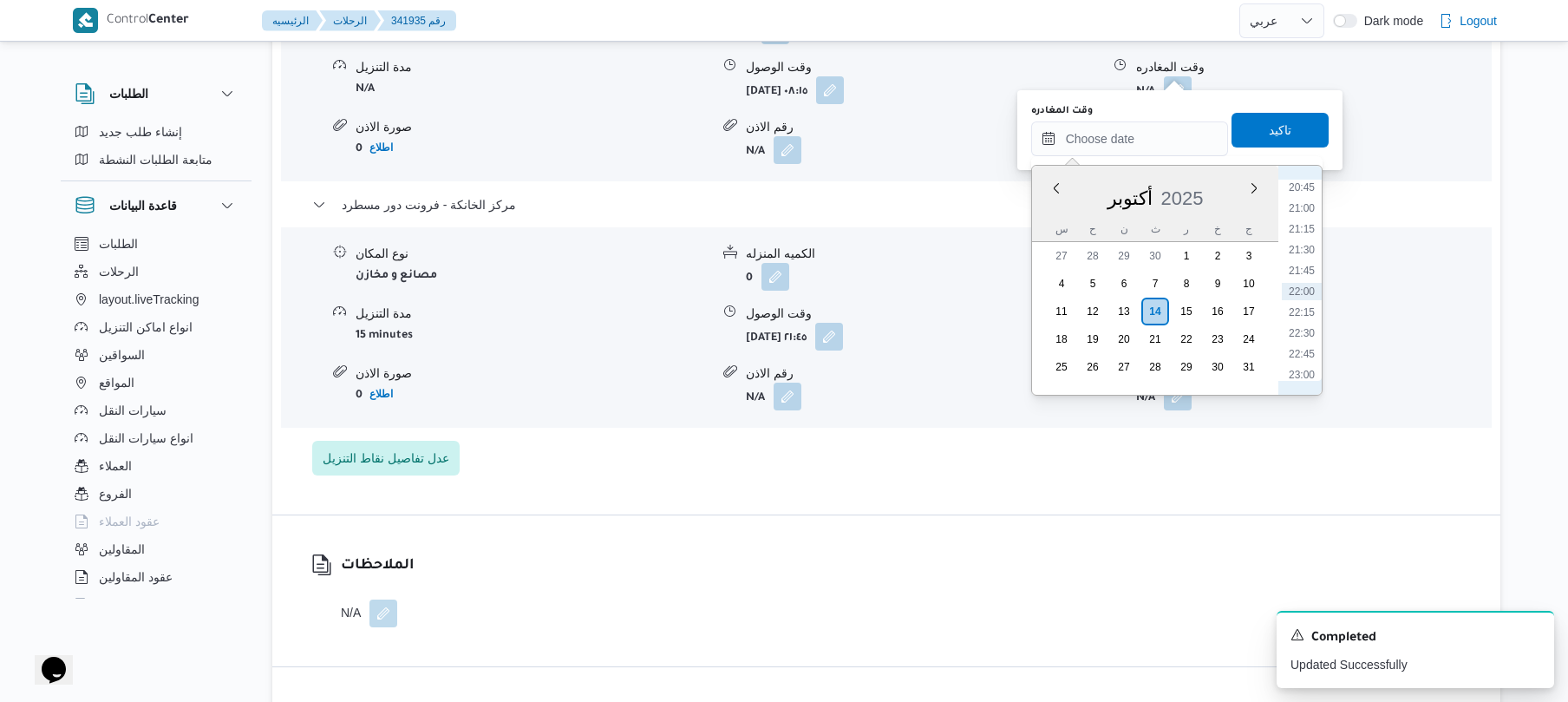
scroll to position [1559, 0]
click at [1302, 354] on li "20:45" at bounding box center [1302, 358] width 40 height 17
type input "١٤/١٠/٢٠٢٥ ٢٠:٤٥"
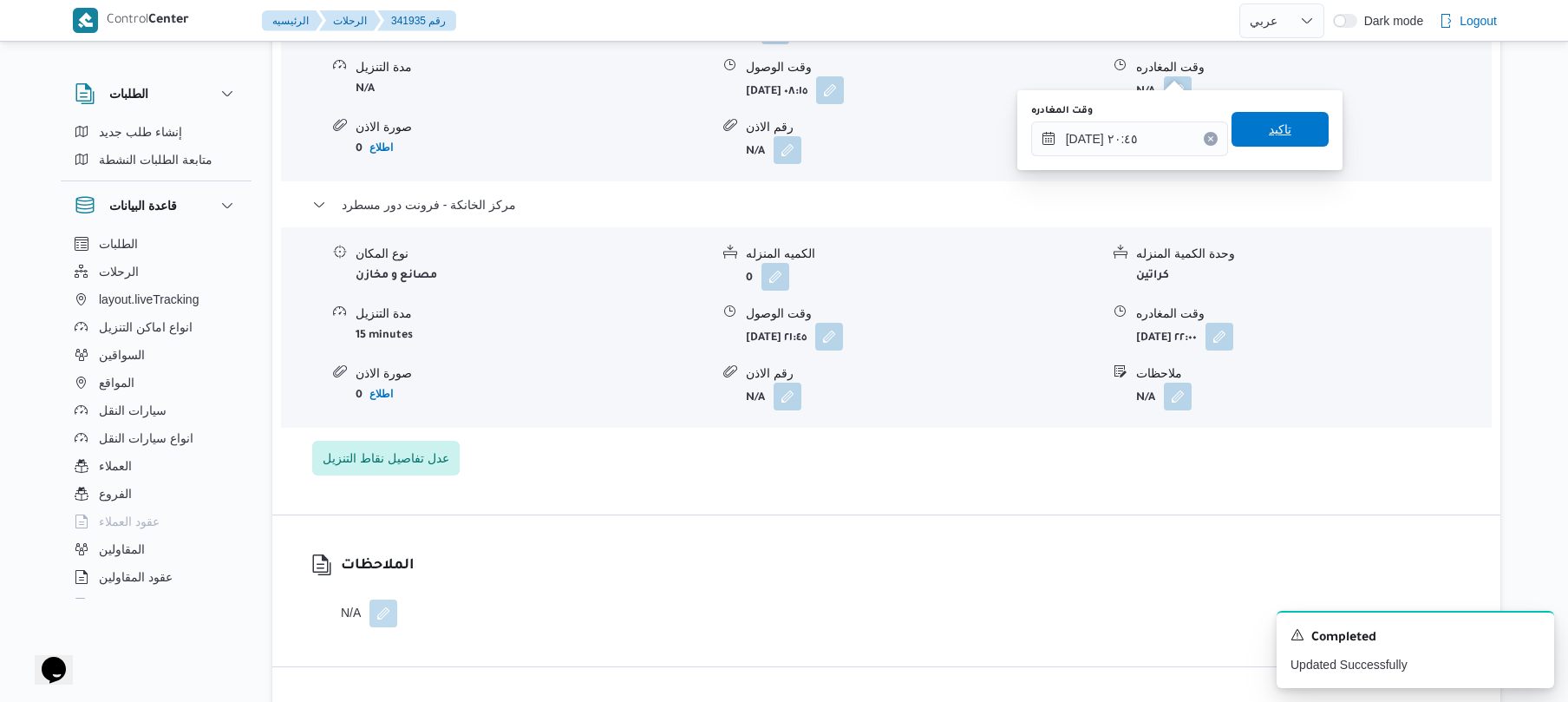
click at [1297, 128] on span "تاكيد" at bounding box center [1280, 129] width 97 height 35
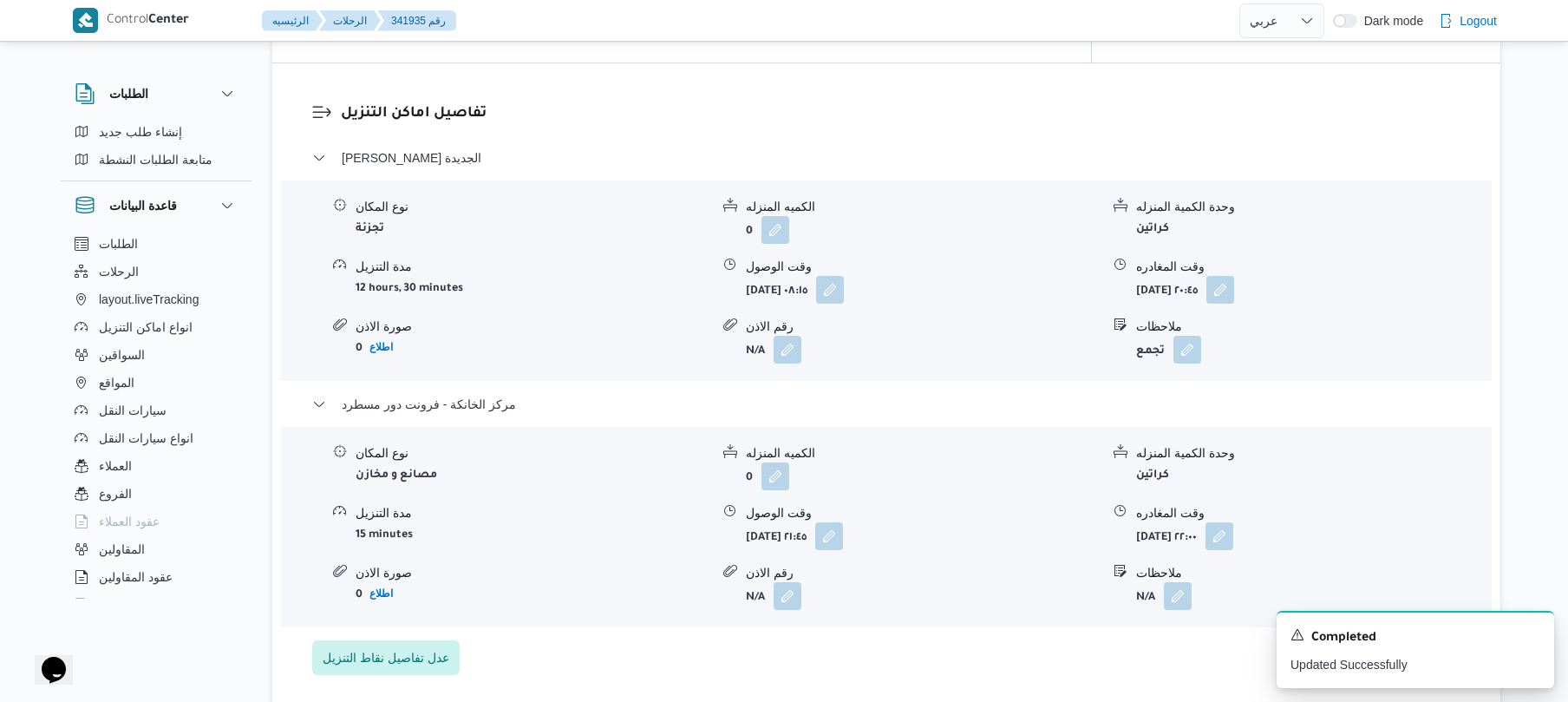
scroll to position [0, 0]
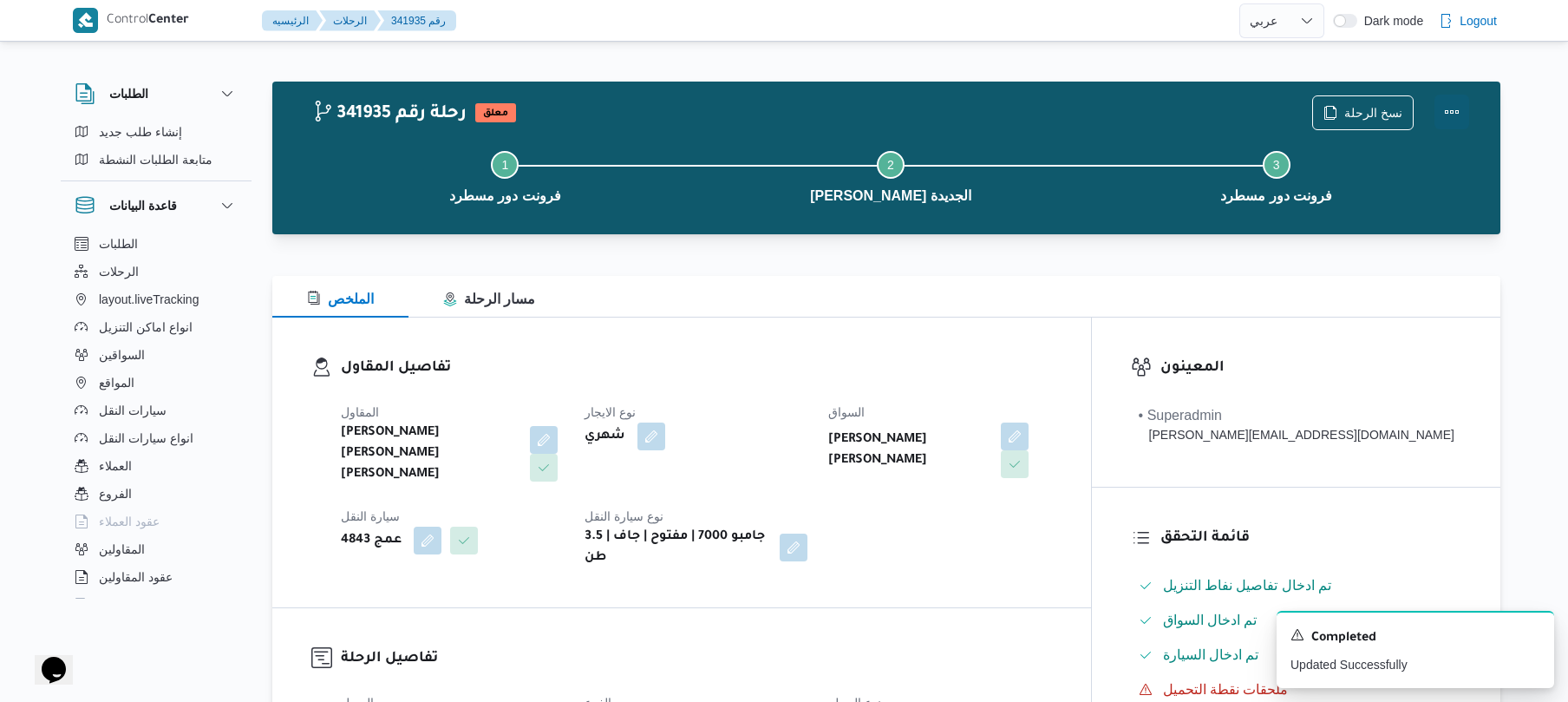
click at [1459, 118] on button "Actions" at bounding box center [1452, 112] width 35 height 35
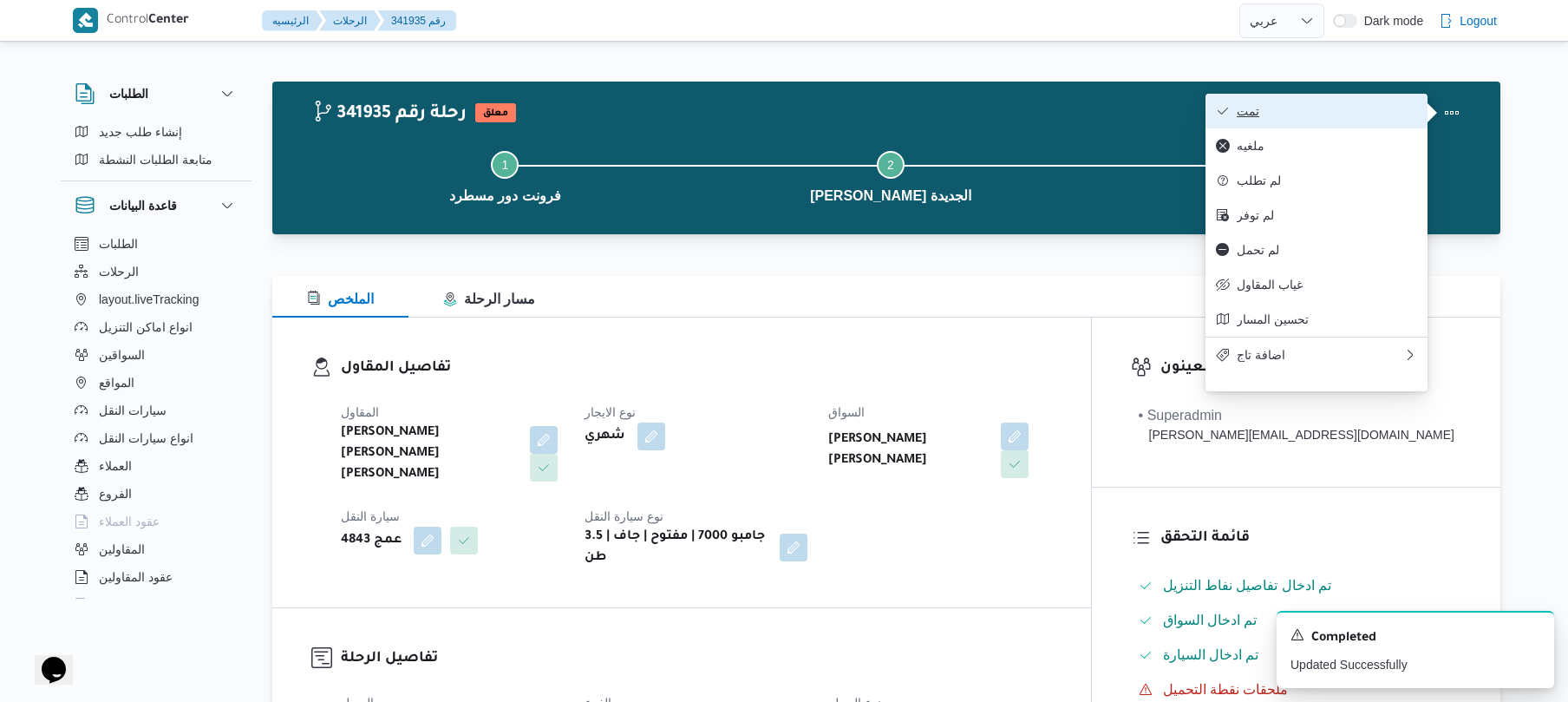
click at [1389, 111] on span "تمت" at bounding box center [1327, 111] width 180 height 14
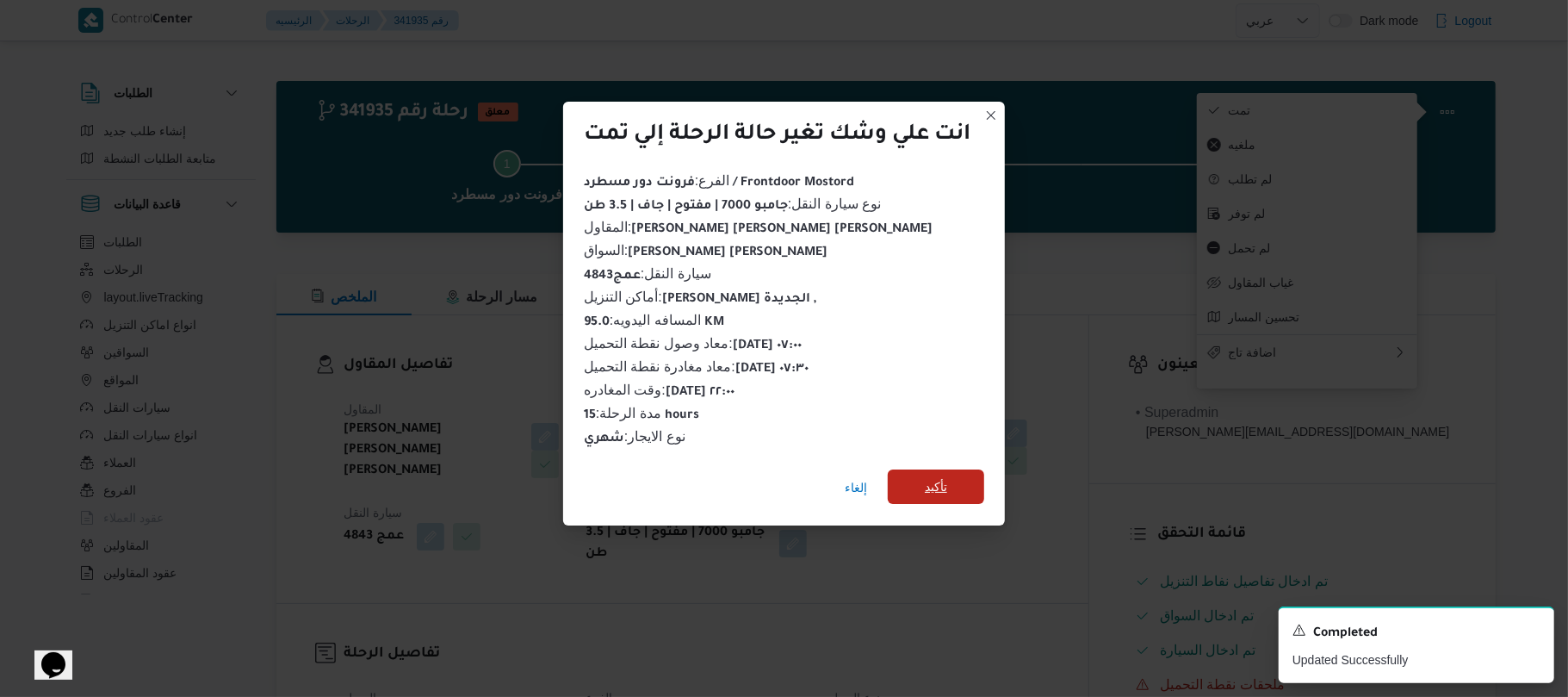
click at [927, 482] on span "تأكيد" at bounding box center [936, 487] width 22 height 21
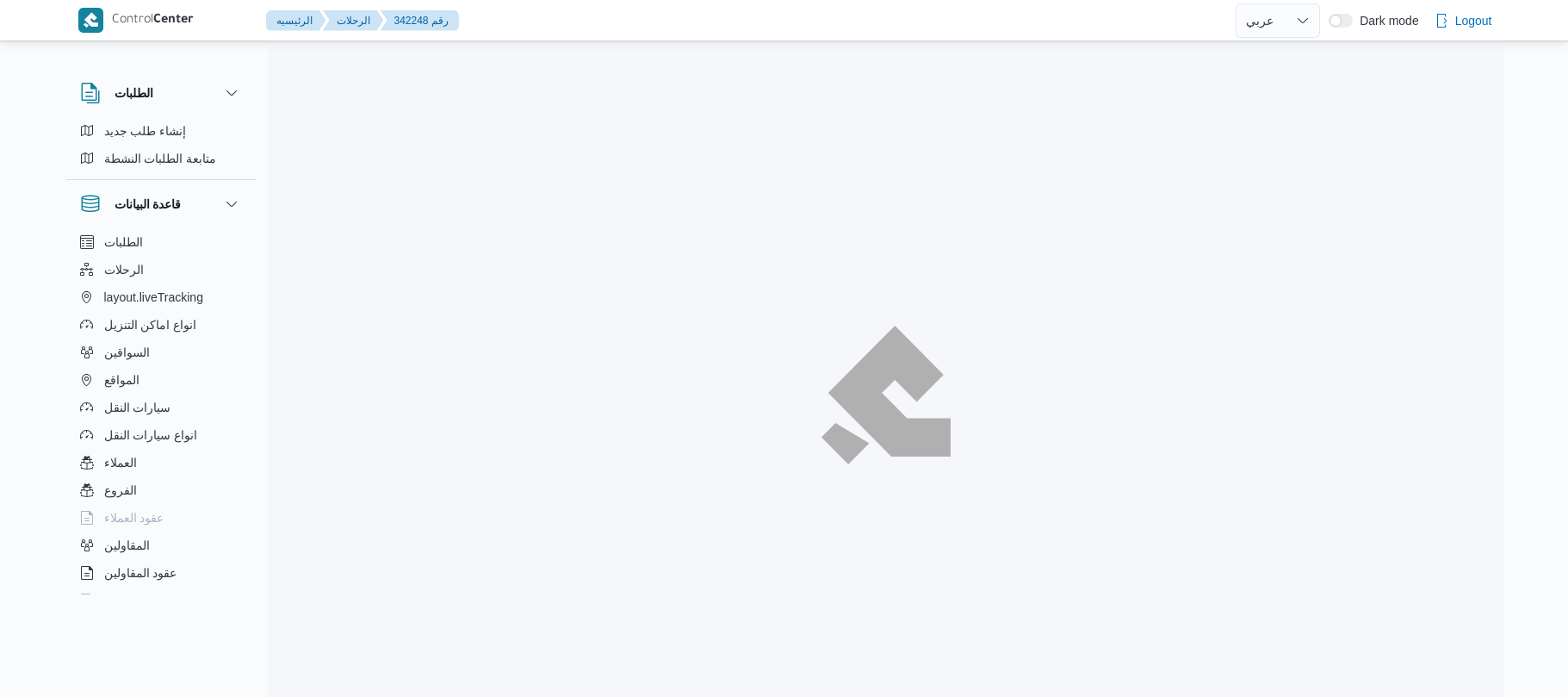
select select "ar"
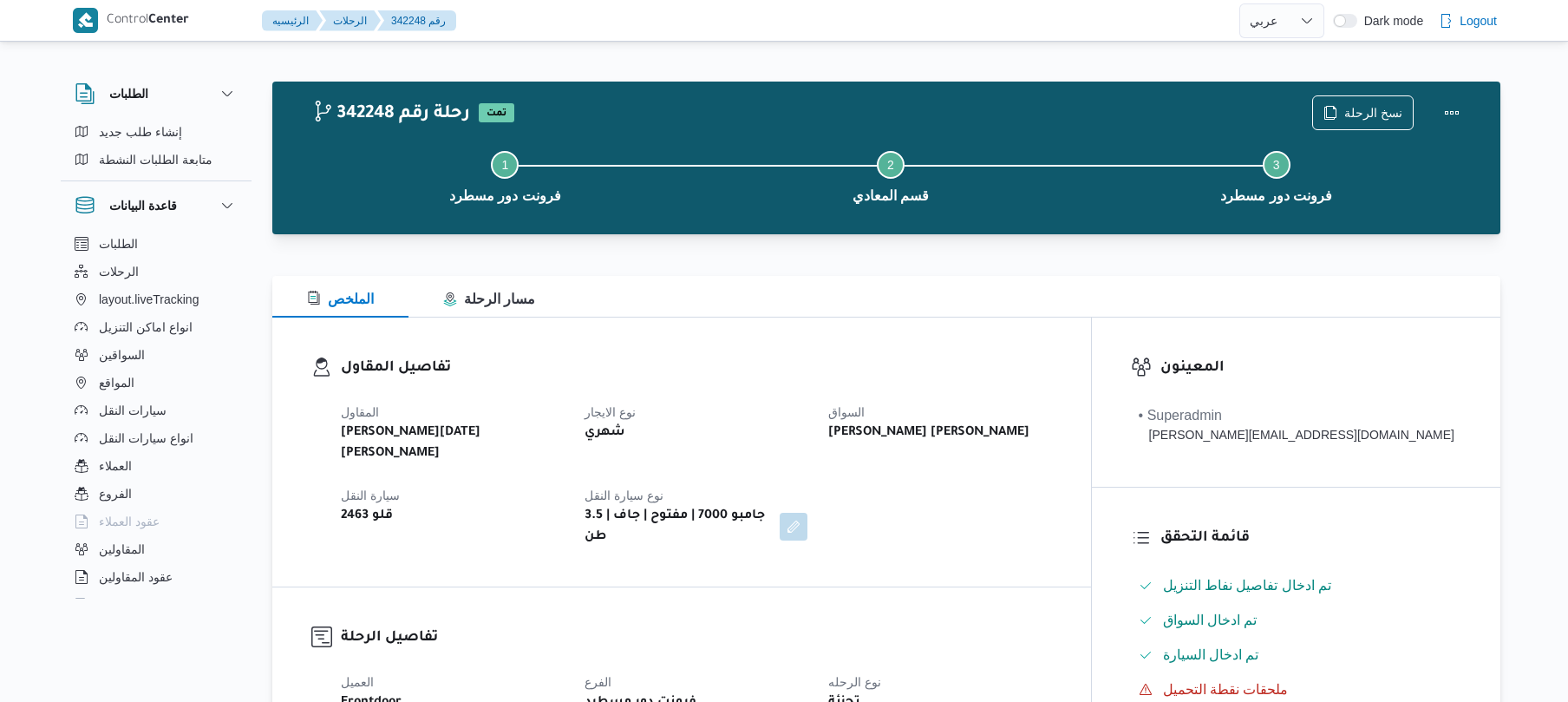
click at [1032, 340] on div "تفاصيل المقاول المقاول ابراهيم رمضان ابراهيم عثمان ابوباشا نوع الايجار شهري الس…" at bounding box center [681, 452] width 818 height 269
click at [1454, 114] on button "Actions" at bounding box center [1452, 112] width 35 height 35
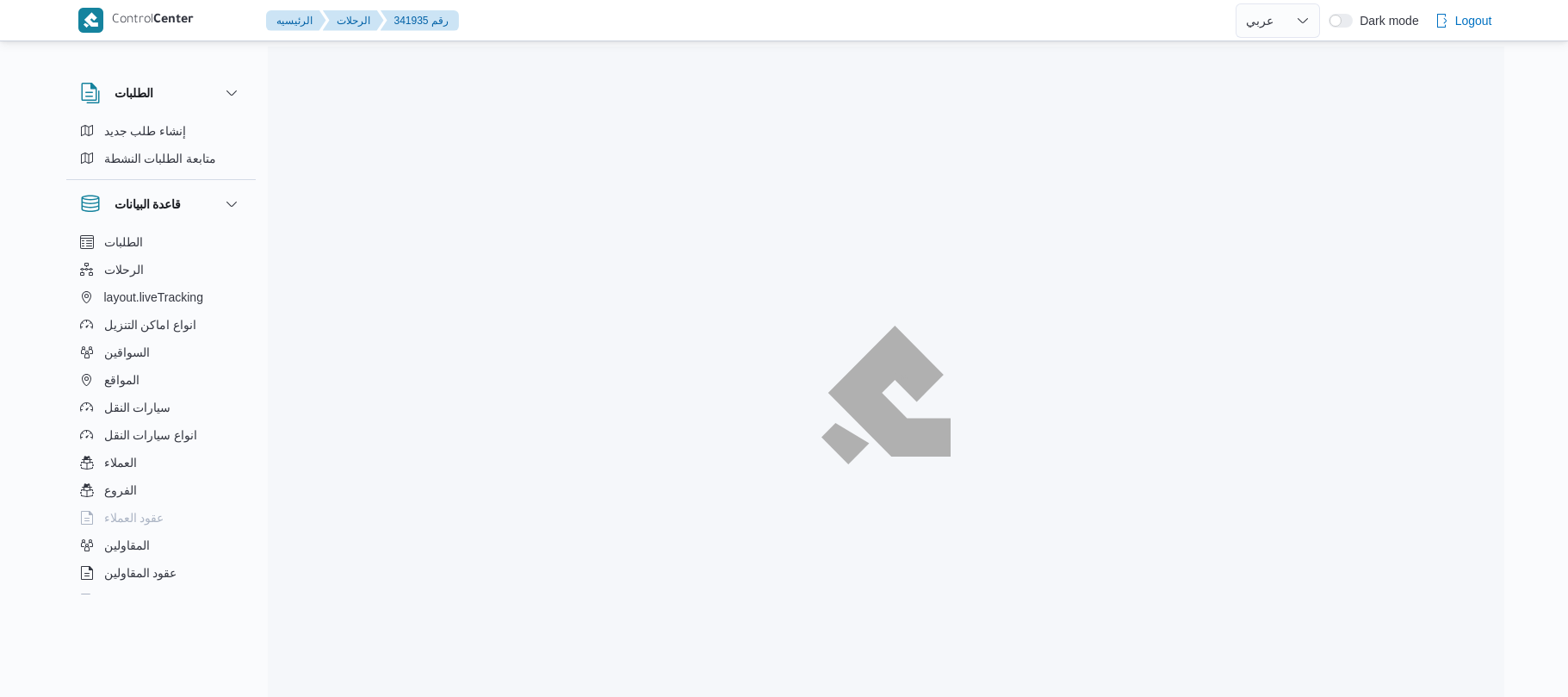
select select "ar"
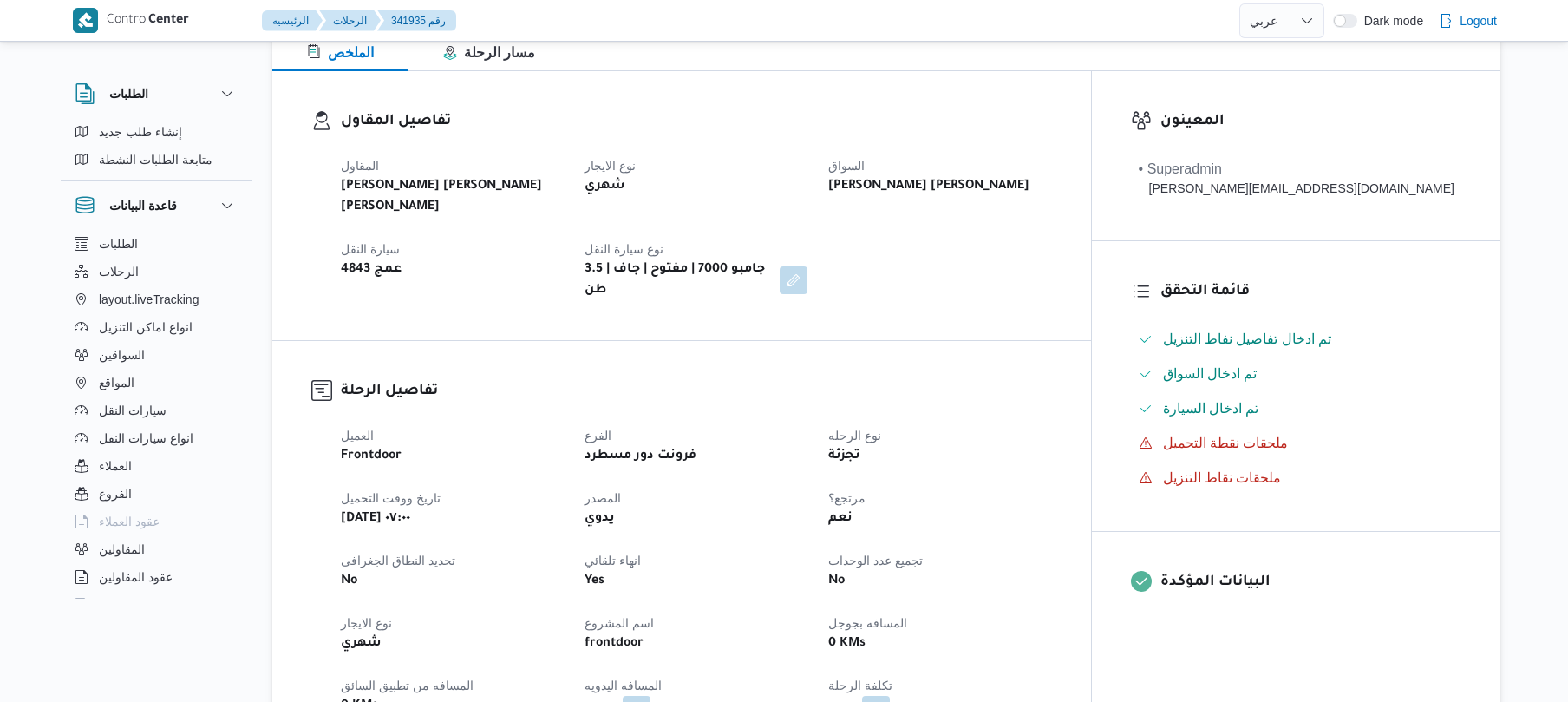
scroll to position [417, 0]
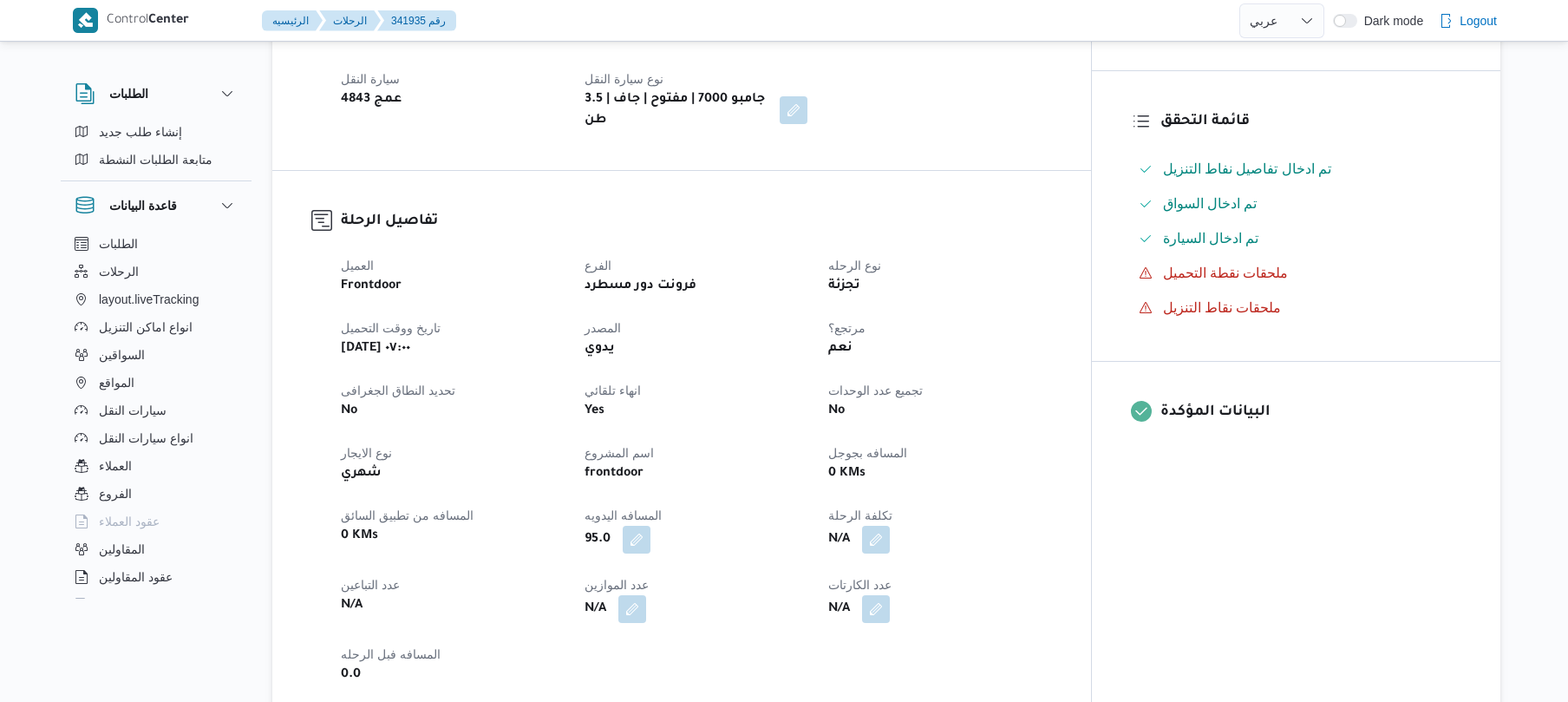
click at [1052, 210] on h3 "تفاصيل الرحلة" at bounding box center [696, 222] width 711 height 24
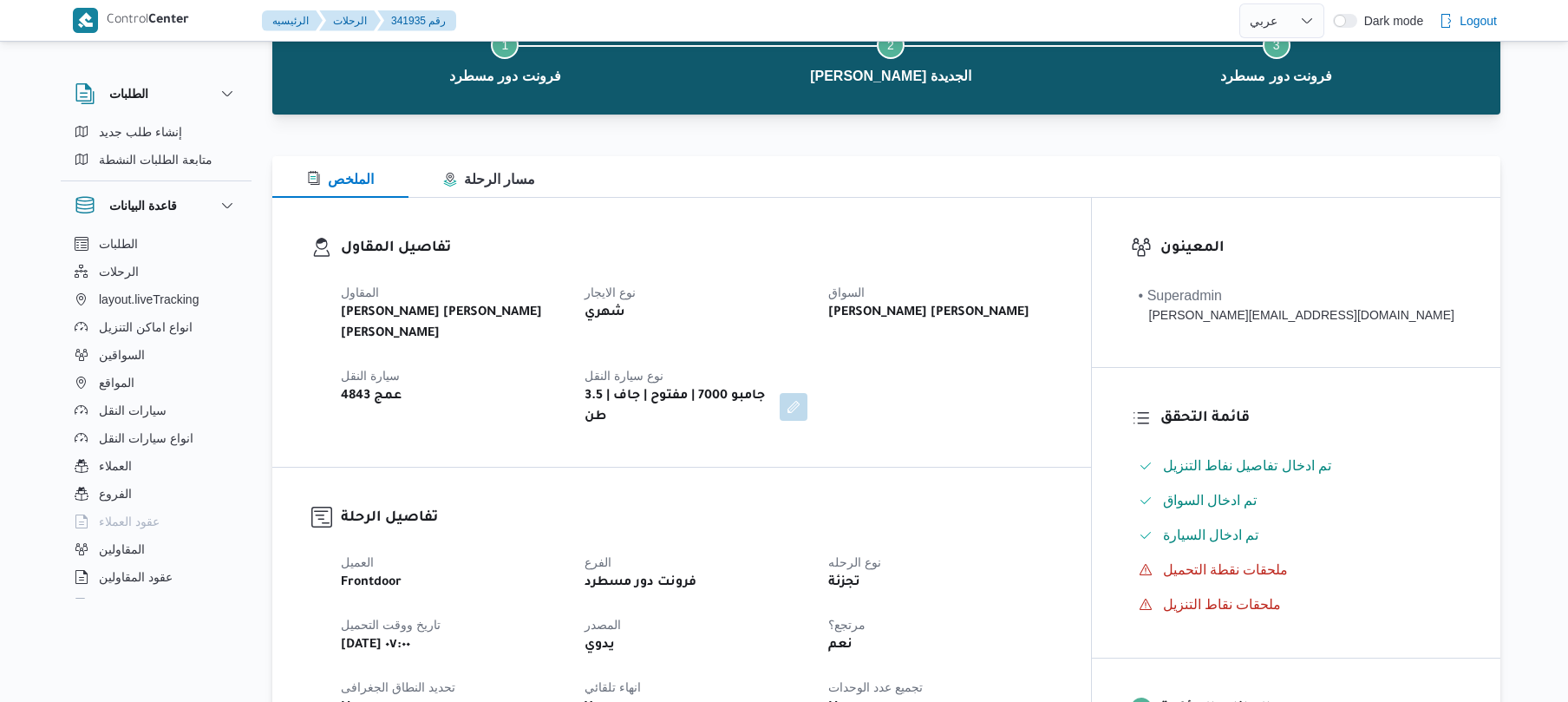
scroll to position [0, 0]
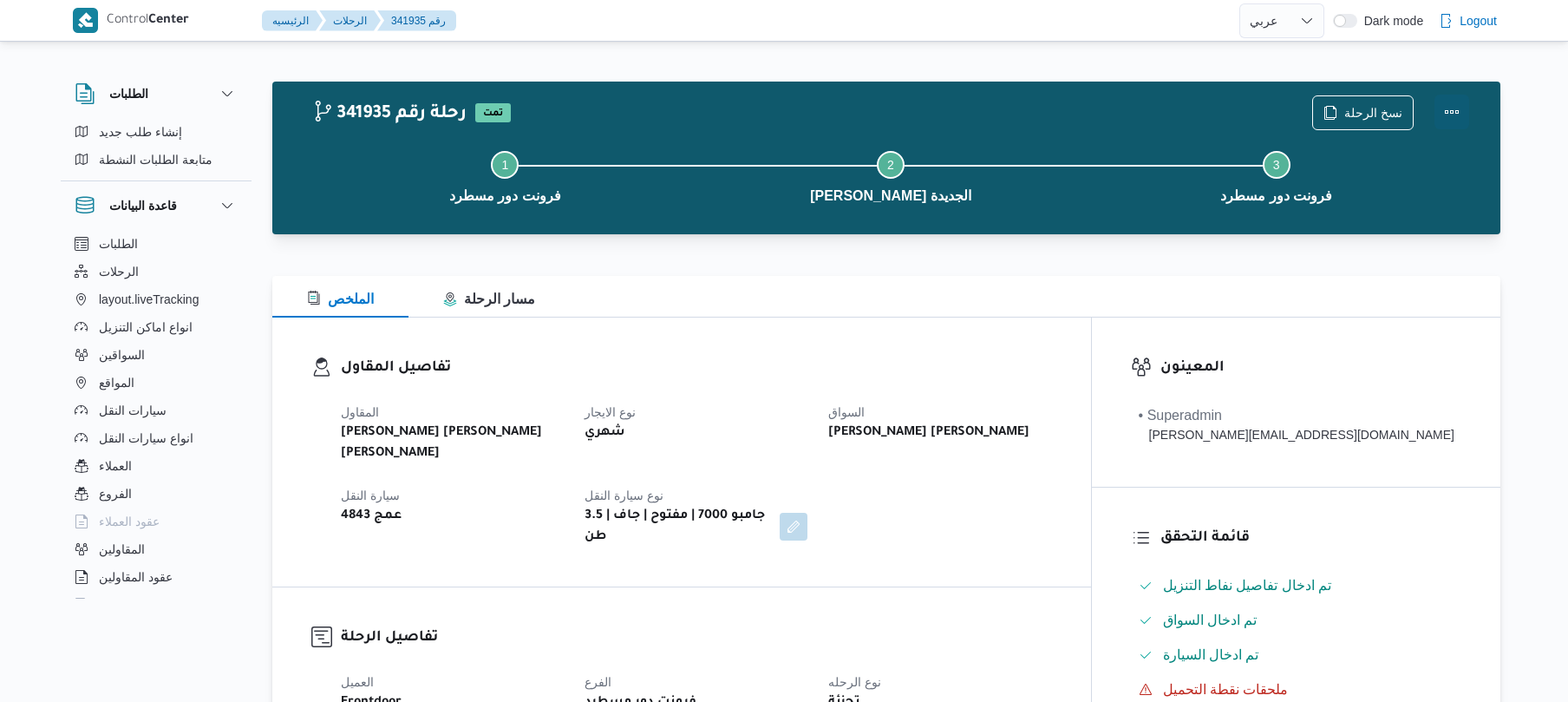
click at [1450, 100] on button "Actions" at bounding box center [1452, 112] width 35 height 35
click at [1094, 213] on button "Step 3 is incomplete 3 فرونت دور مسطرد" at bounding box center [1276, 174] width 386 height 90
